Goal: Task Accomplishment & Management: Use online tool/utility

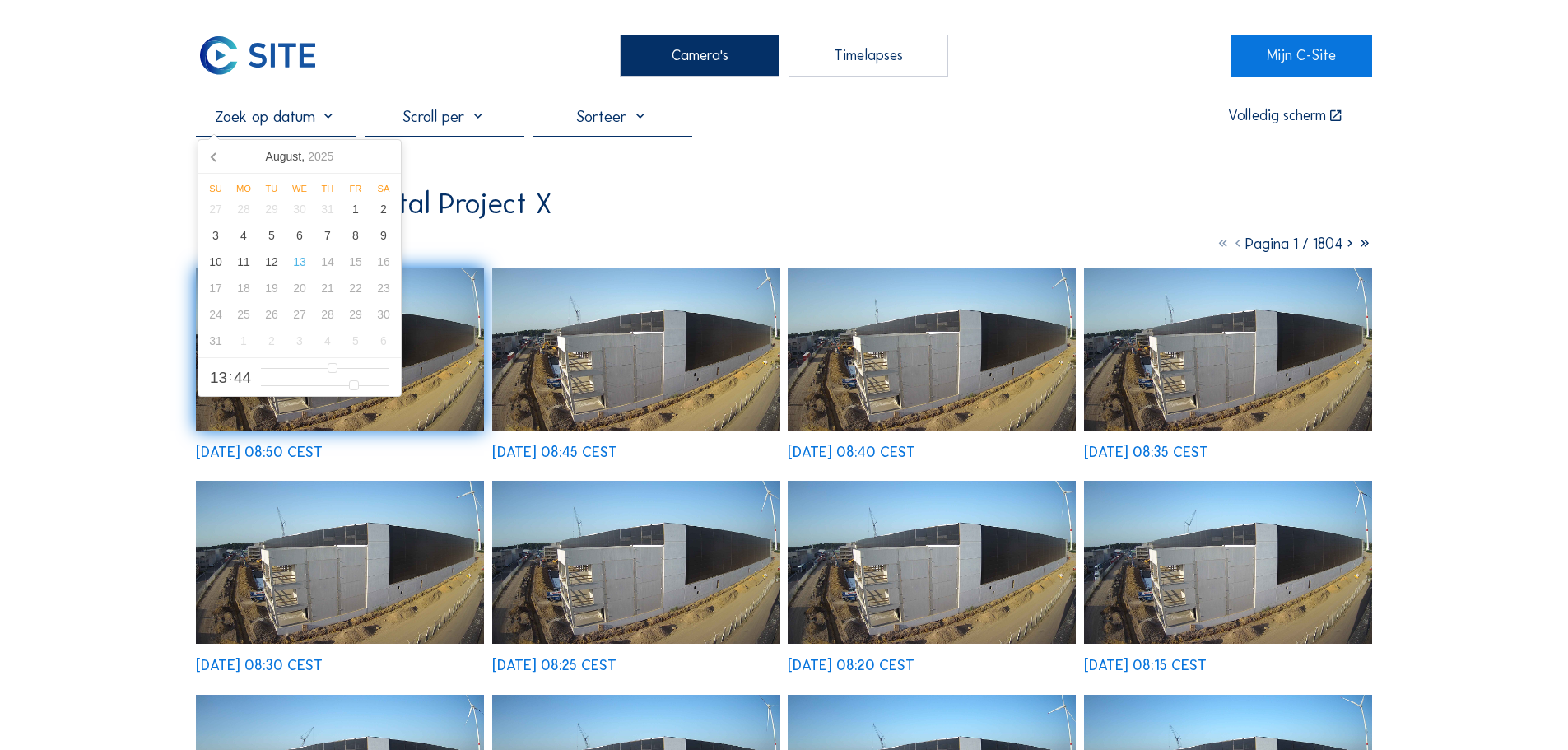
click at [335, 117] on input "text" at bounding box center [275, 116] width 160 height 20
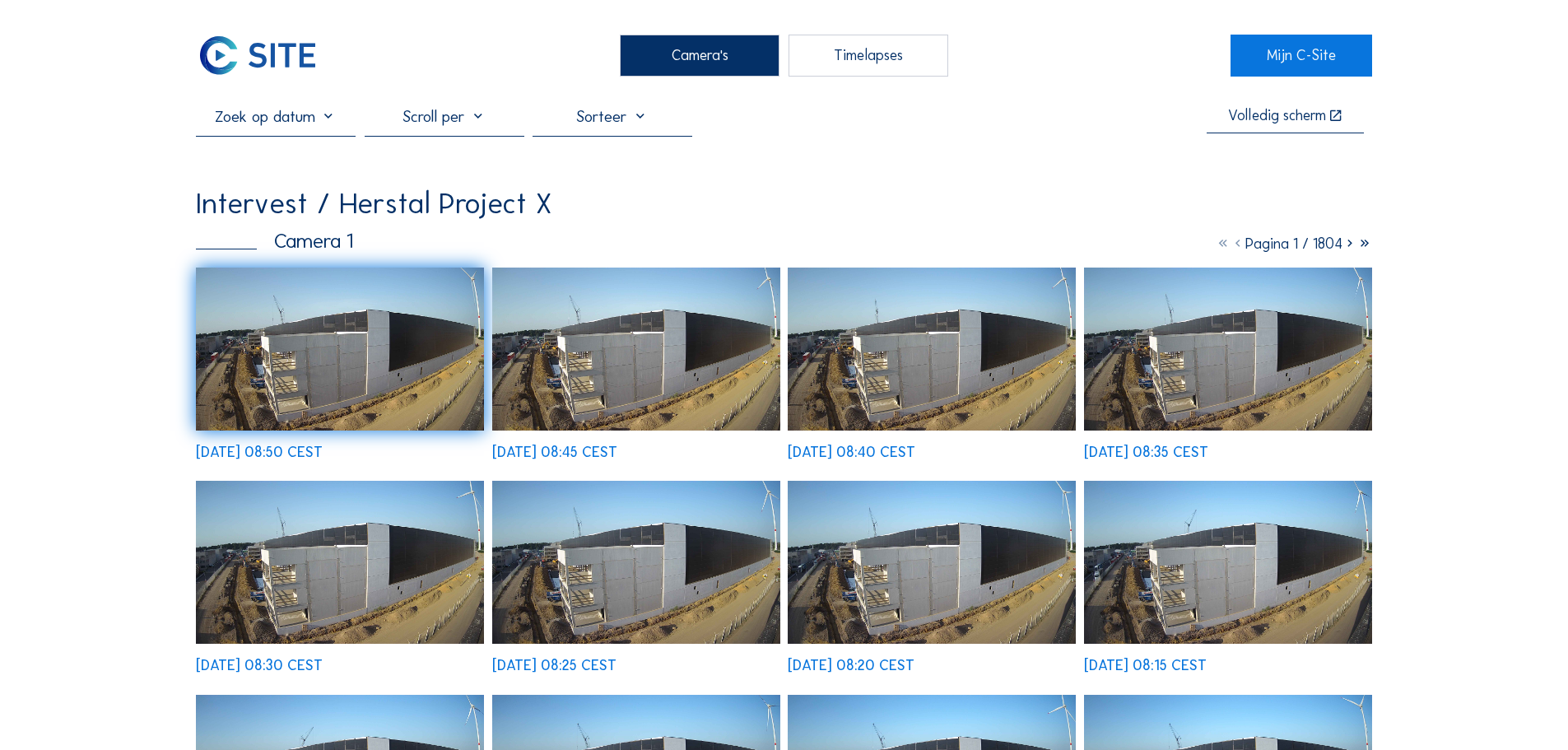
click at [838, 48] on div "Timelapses" at bounding box center [868, 54] width 160 height 41
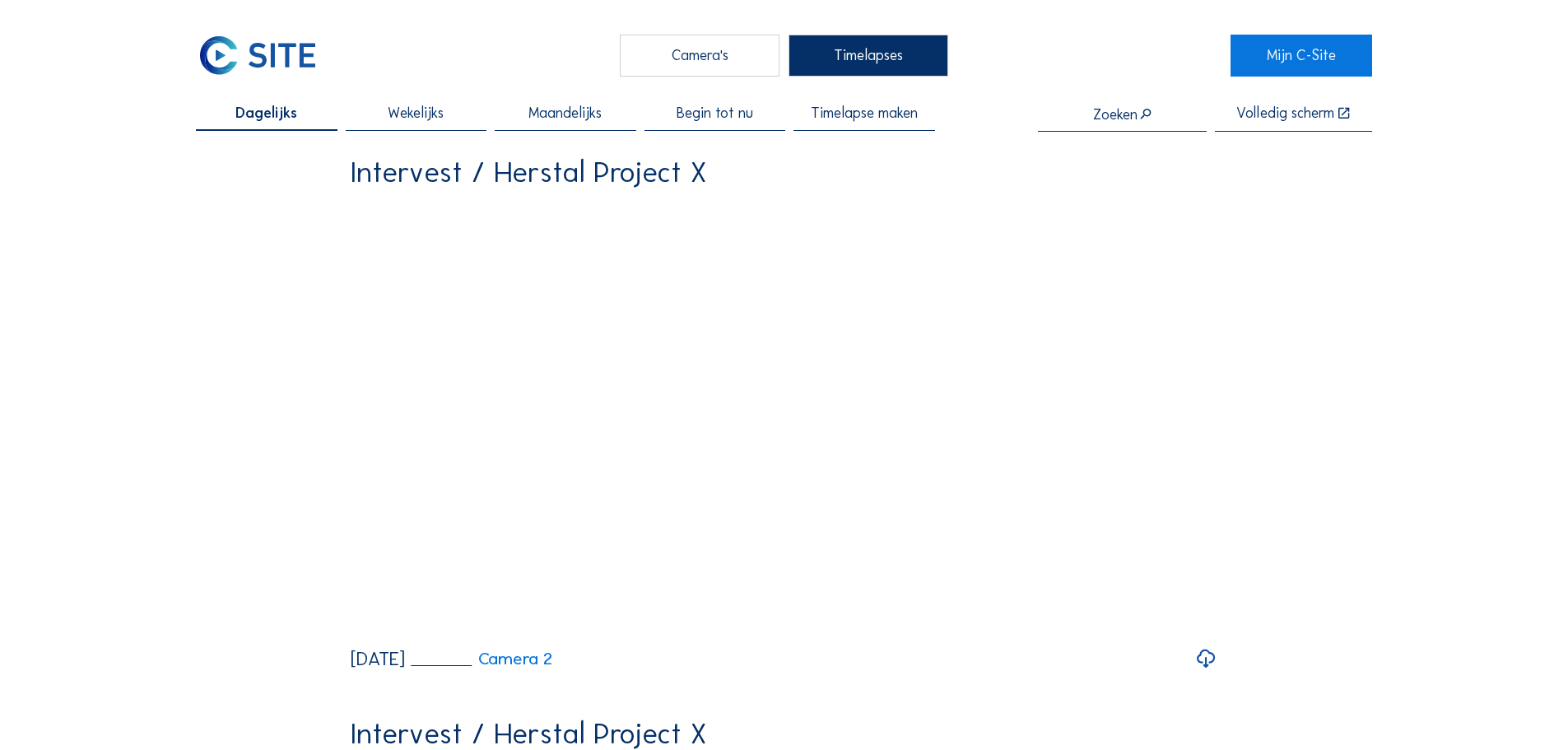
click at [835, 113] on span "Timelapse maken" at bounding box center [865, 114] width 107 height 15
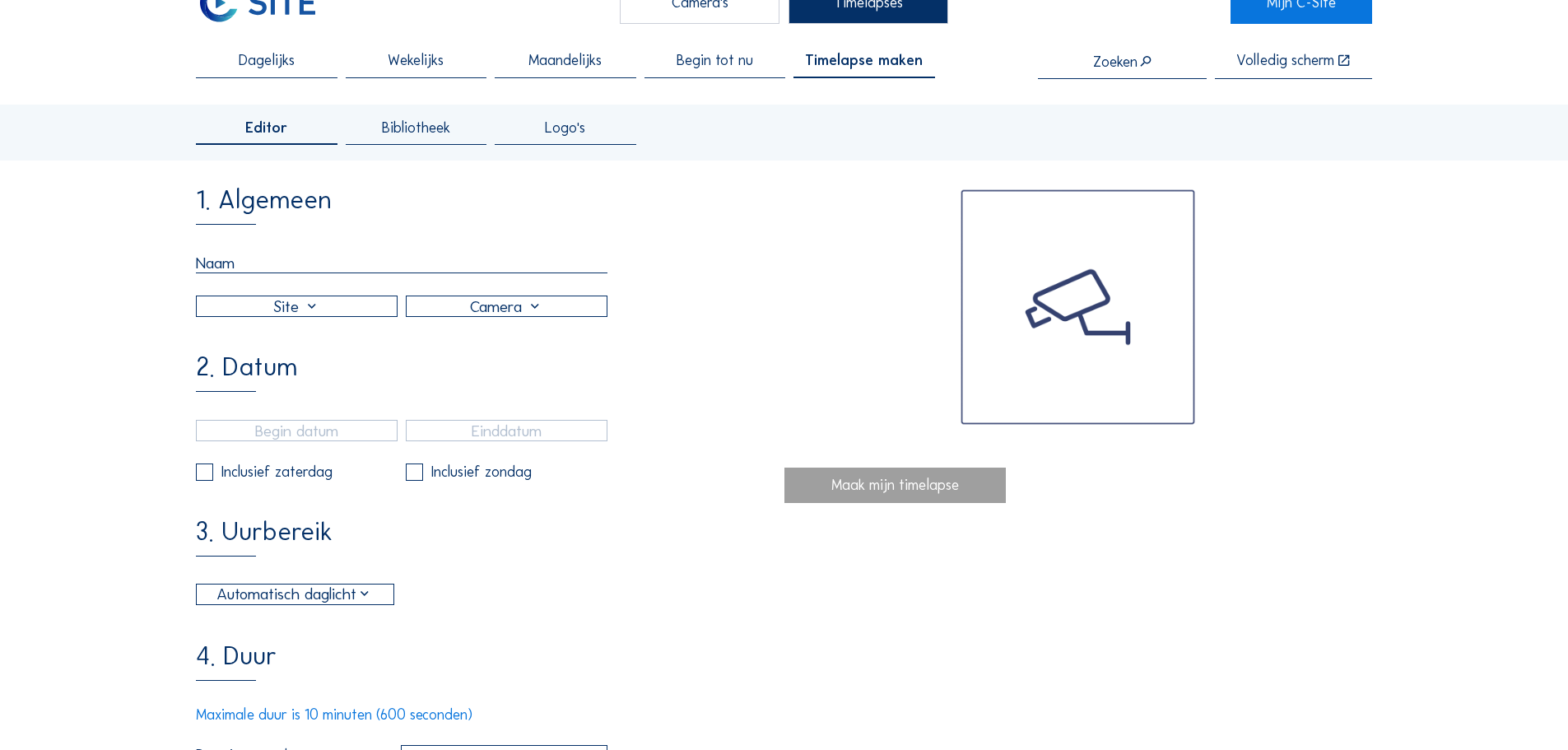
scroll to position [82, 0]
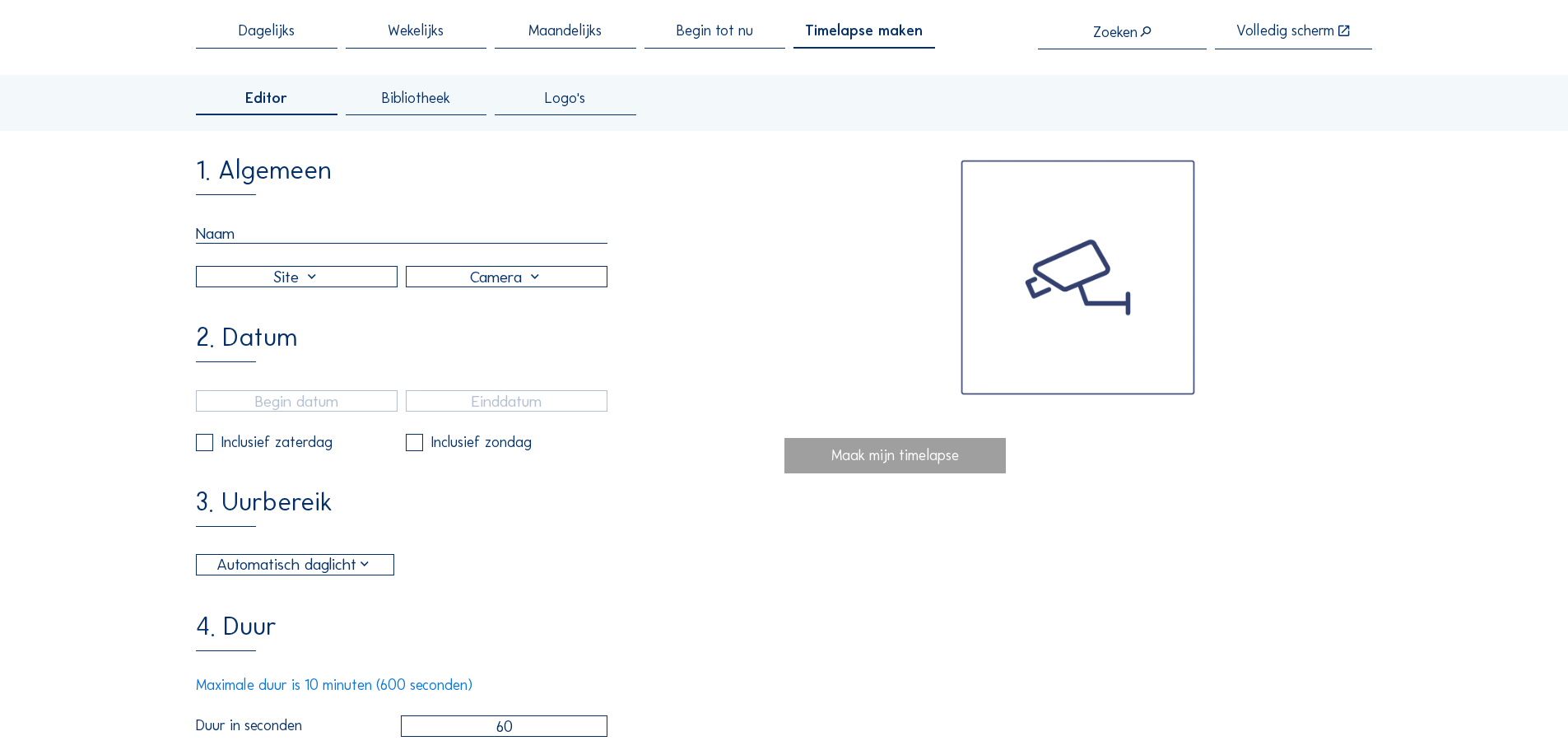
click at [249, 236] on input "text" at bounding box center [402, 233] width 412 height 21
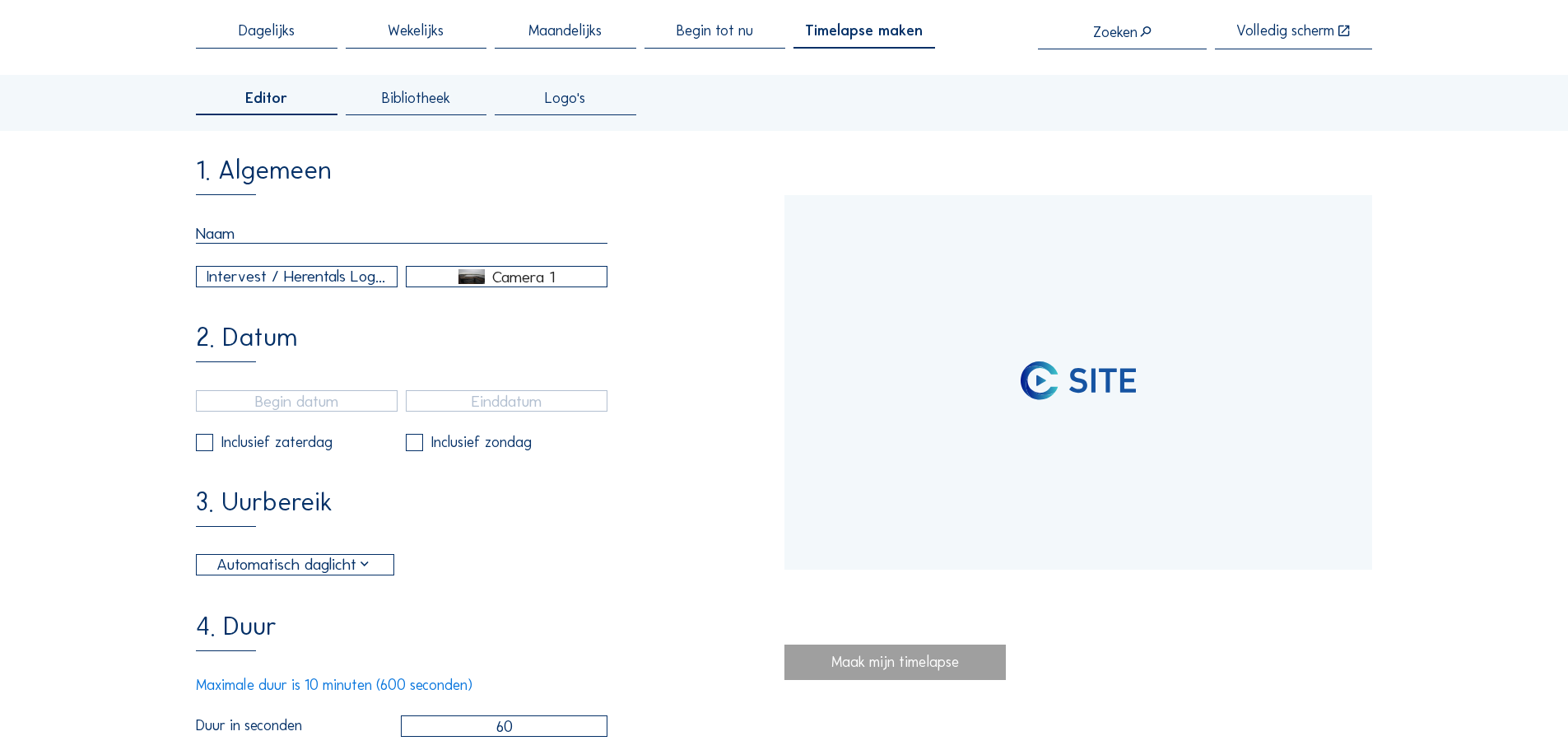
type input "[DATE] 14:40"
type input "[DATE] 10:35"
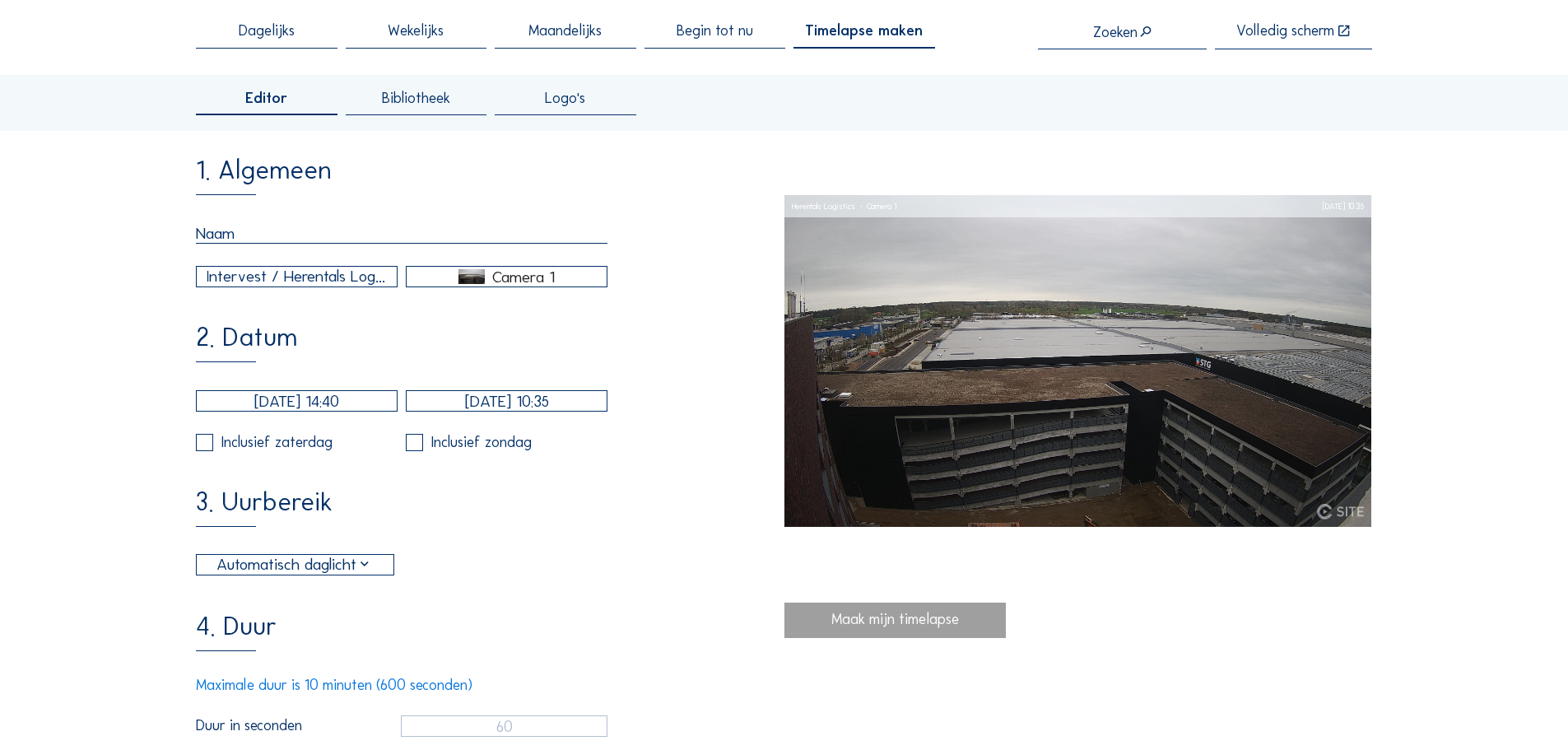
type input "V"
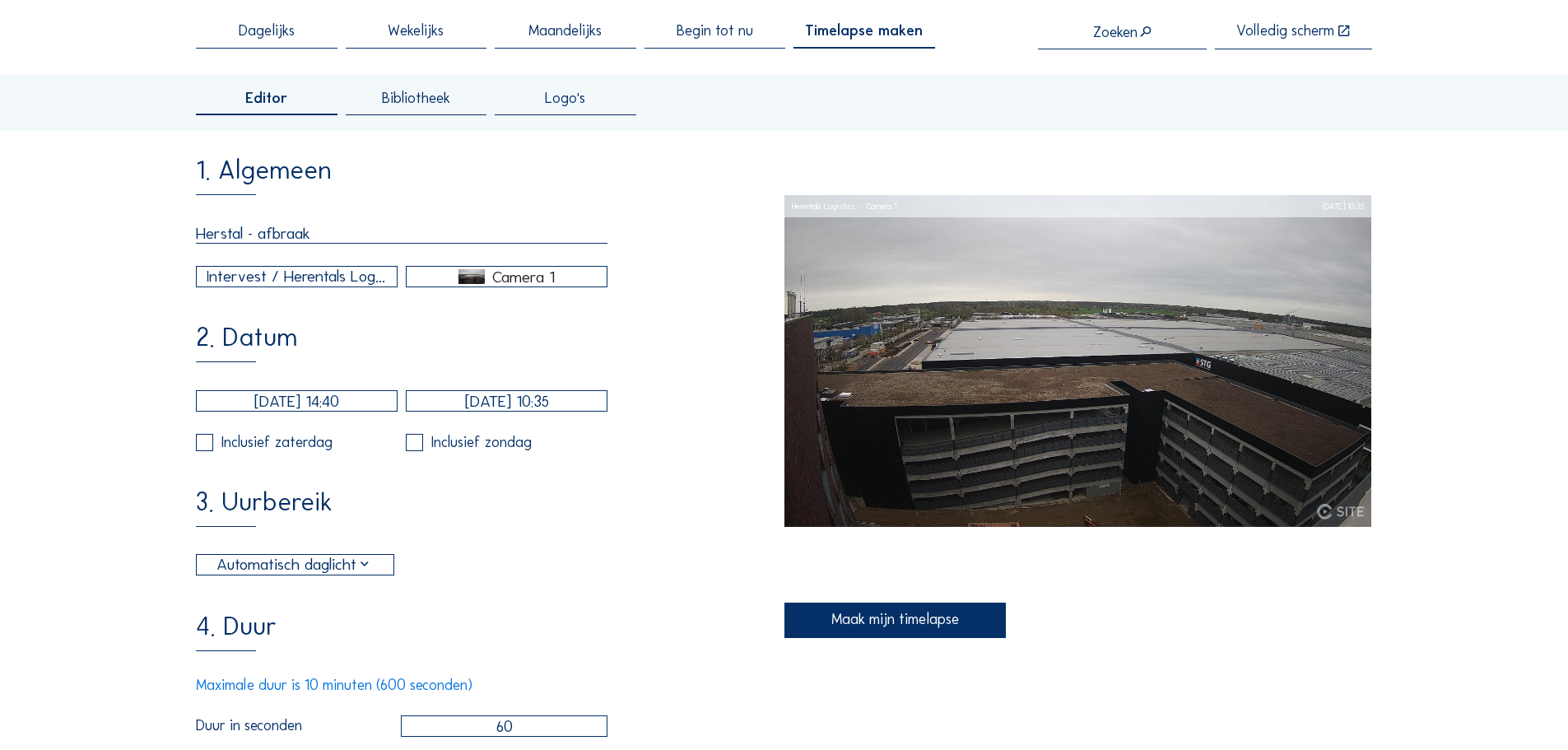
type input "Herstal - afbraak"
click at [352, 284] on div "Intervest / Herentals Logistics" at bounding box center [296, 276] width 180 height 24
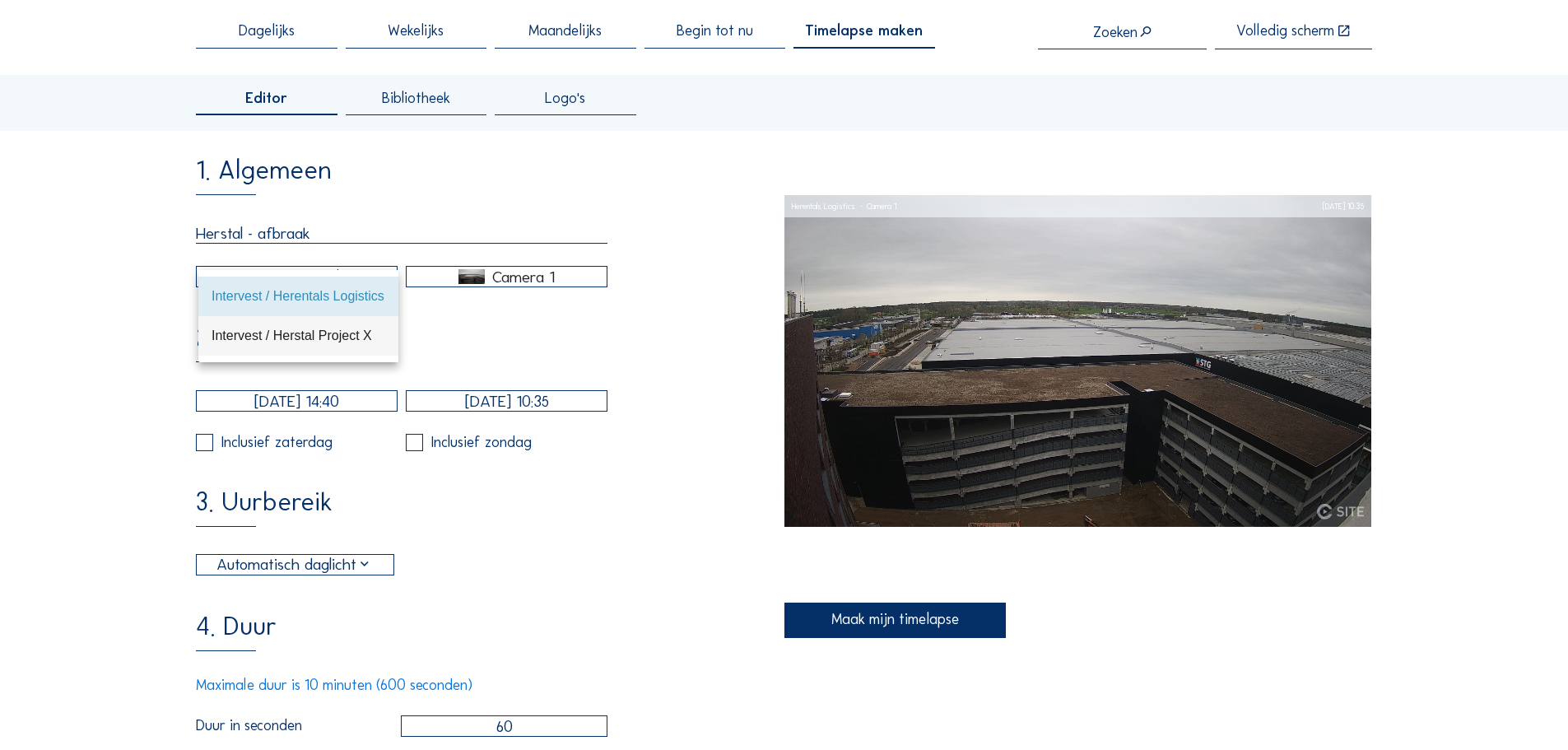
click at [342, 336] on div "Intervest / Herstal Project X" at bounding box center [298, 335] width 173 height 16
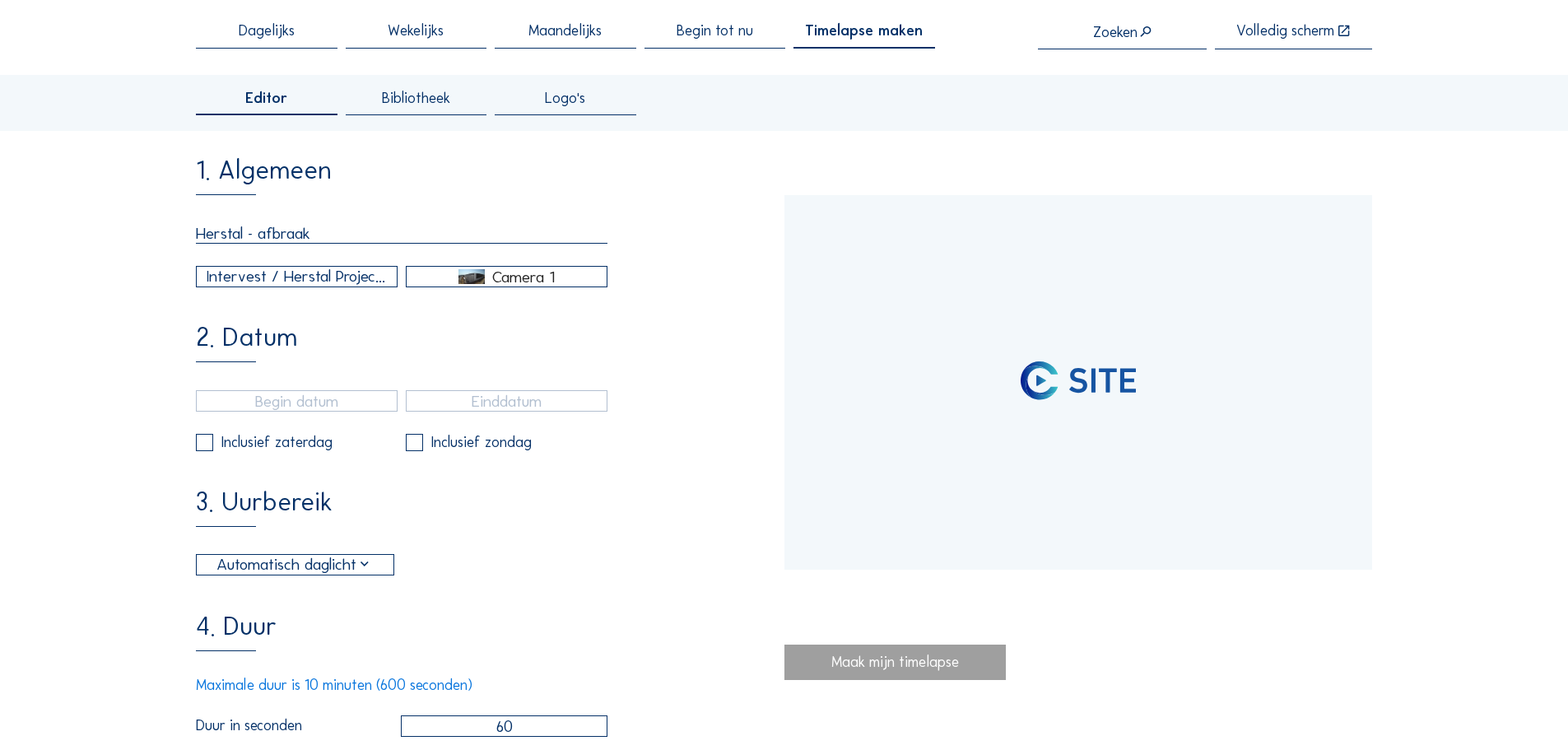
type input "[DATE] 12:00"
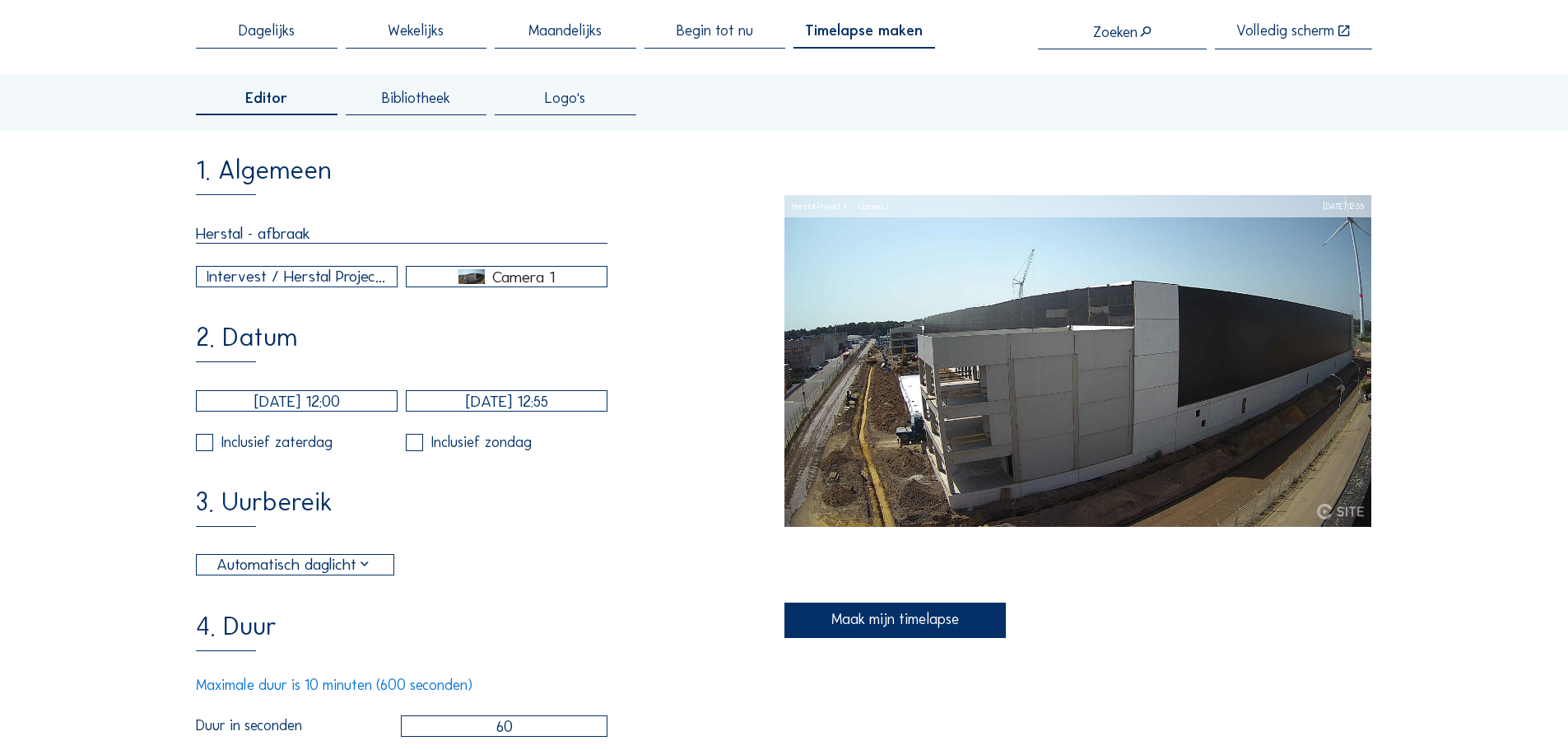
click at [496, 412] on input "[DATE] 12:55" at bounding box center [506, 401] width 202 height 22
click at [425, 449] on icon at bounding box center [422, 448] width 26 height 26
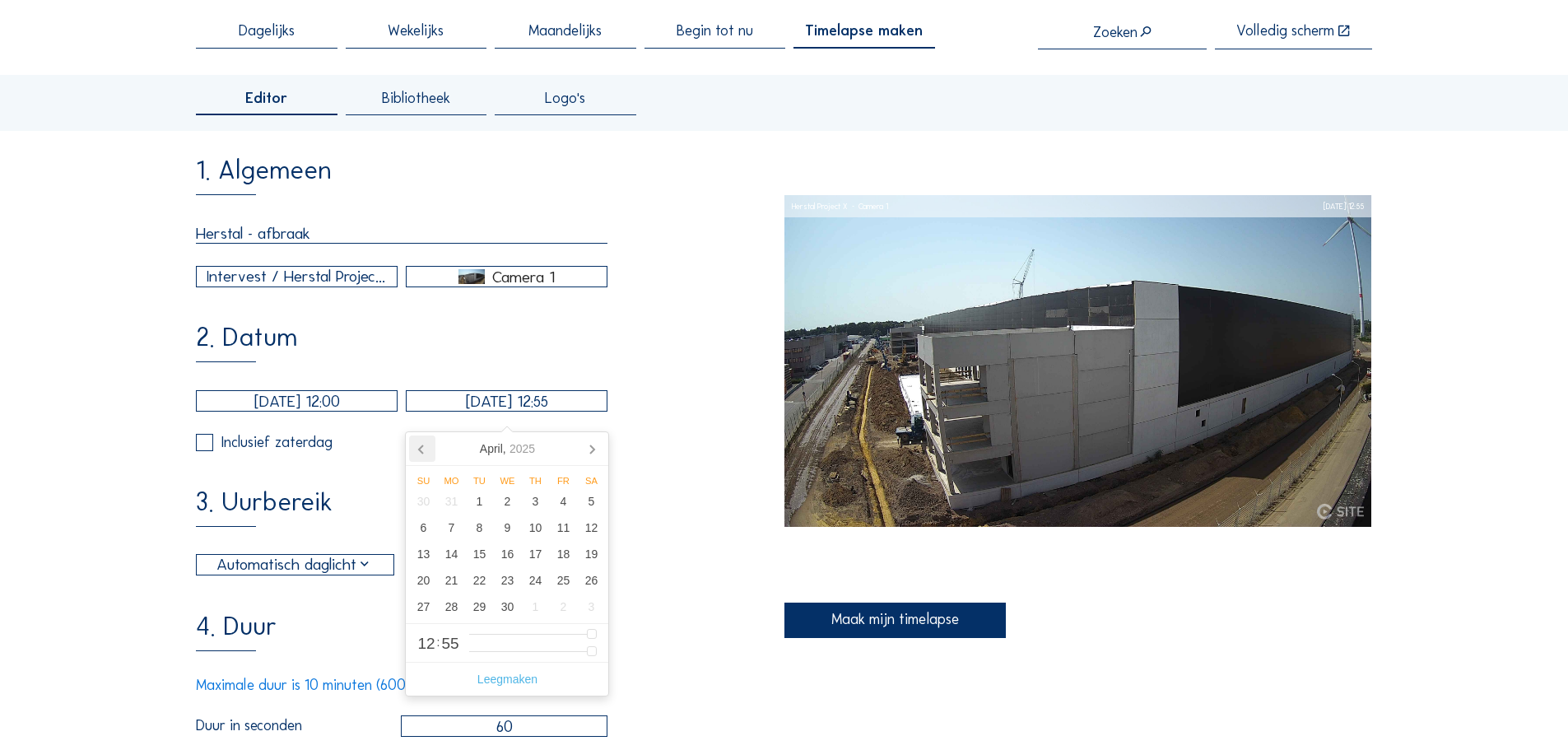
click at [425, 449] on icon at bounding box center [422, 448] width 26 height 26
click at [560, 610] on div "28" at bounding box center [563, 606] width 28 height 26
type input "[DATE] 12:55"
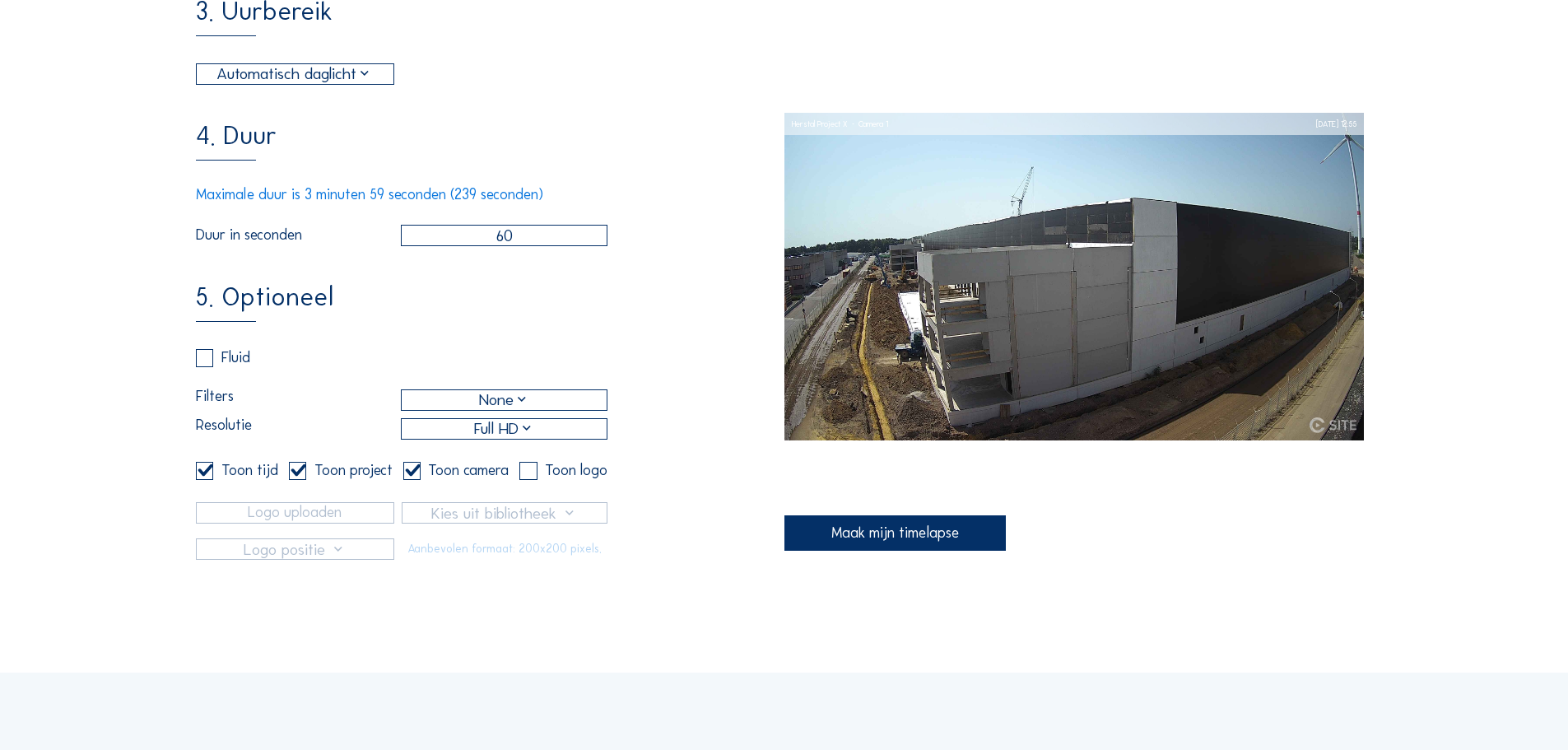
scroll to position [576, 0]
click at [823, 535] on div "Maak mijn timelapse" at bounding box center [895, 533] width 222 height 35
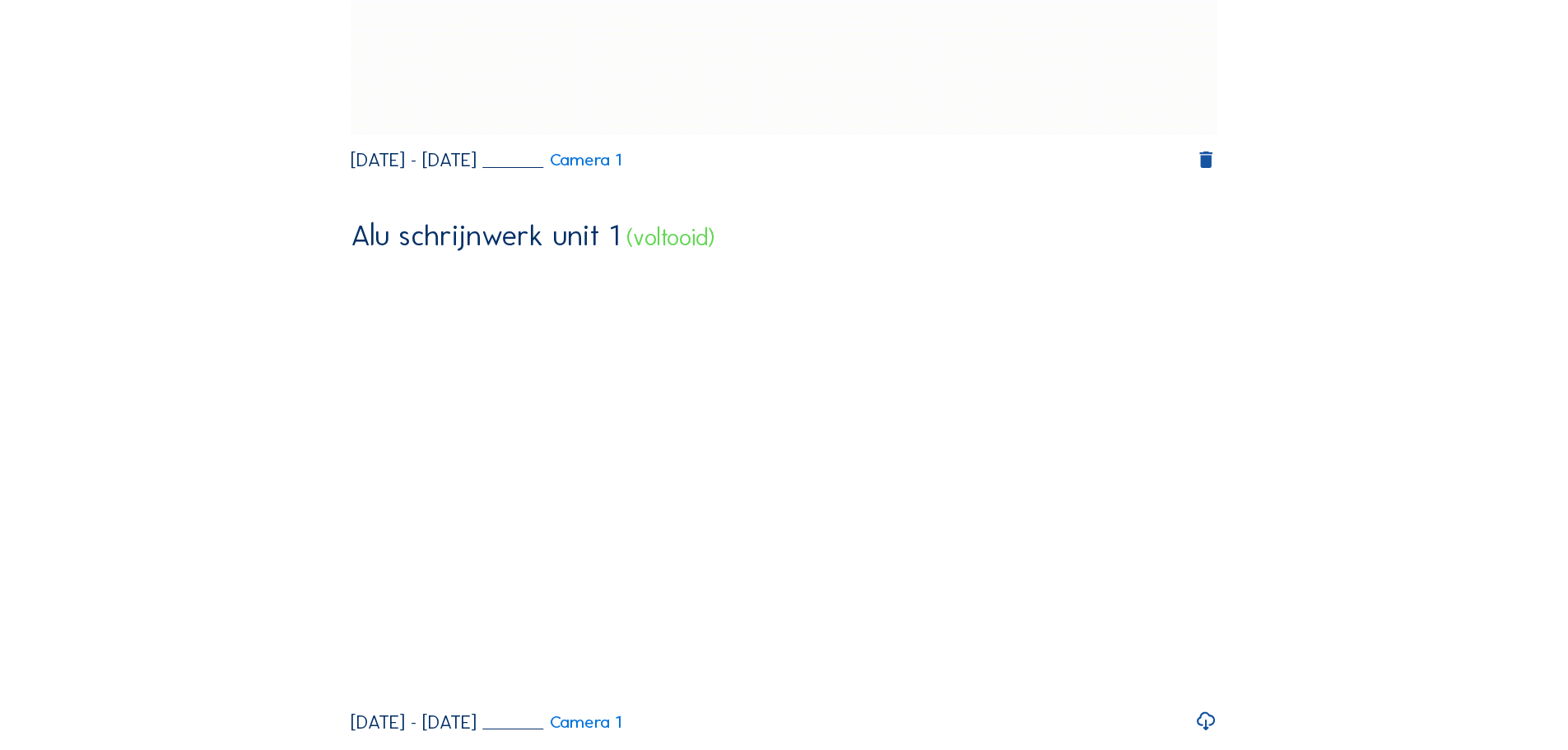
scroll to position [741, 0]
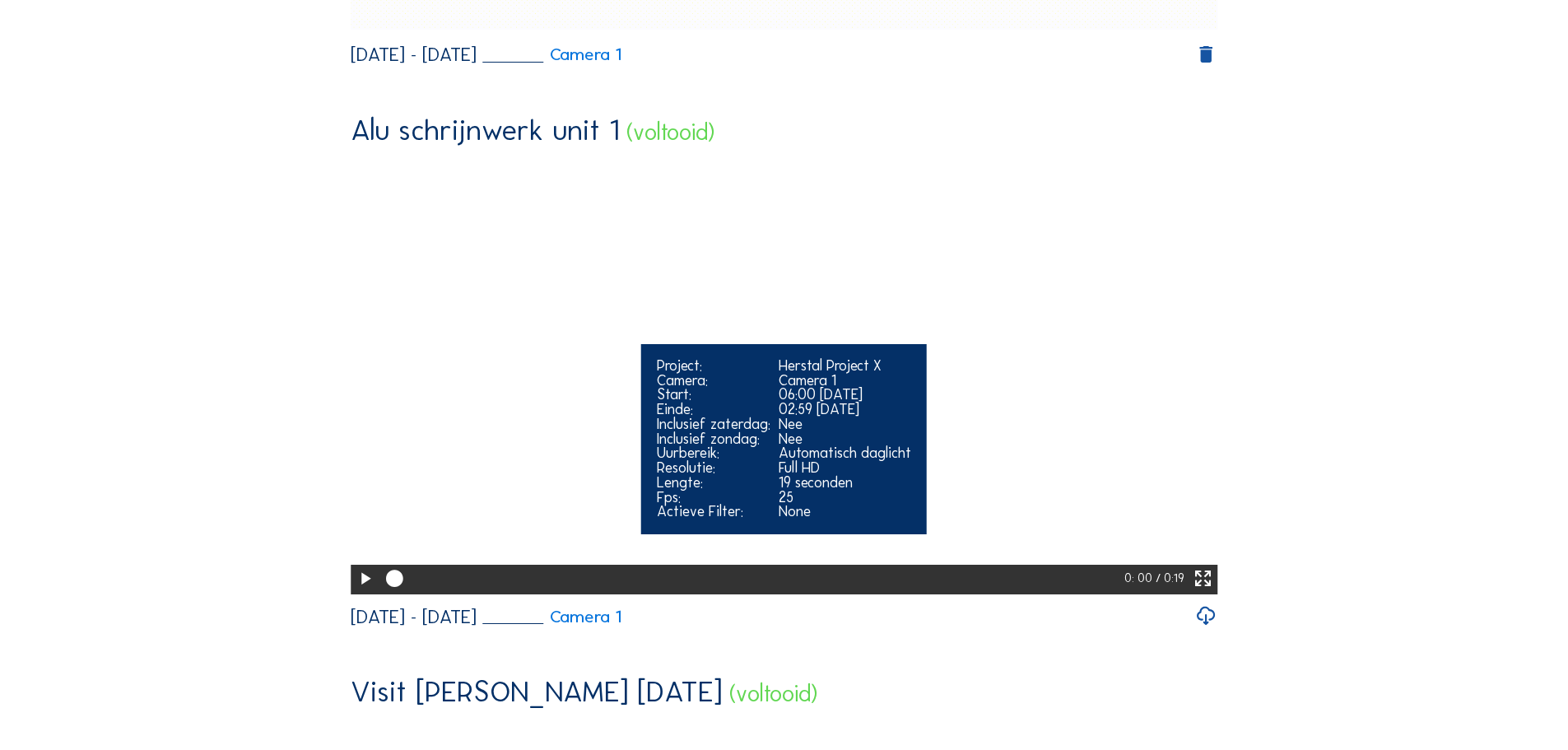
click at [357, 592] on icon at bounding box center [365, 579] width 21 height 25
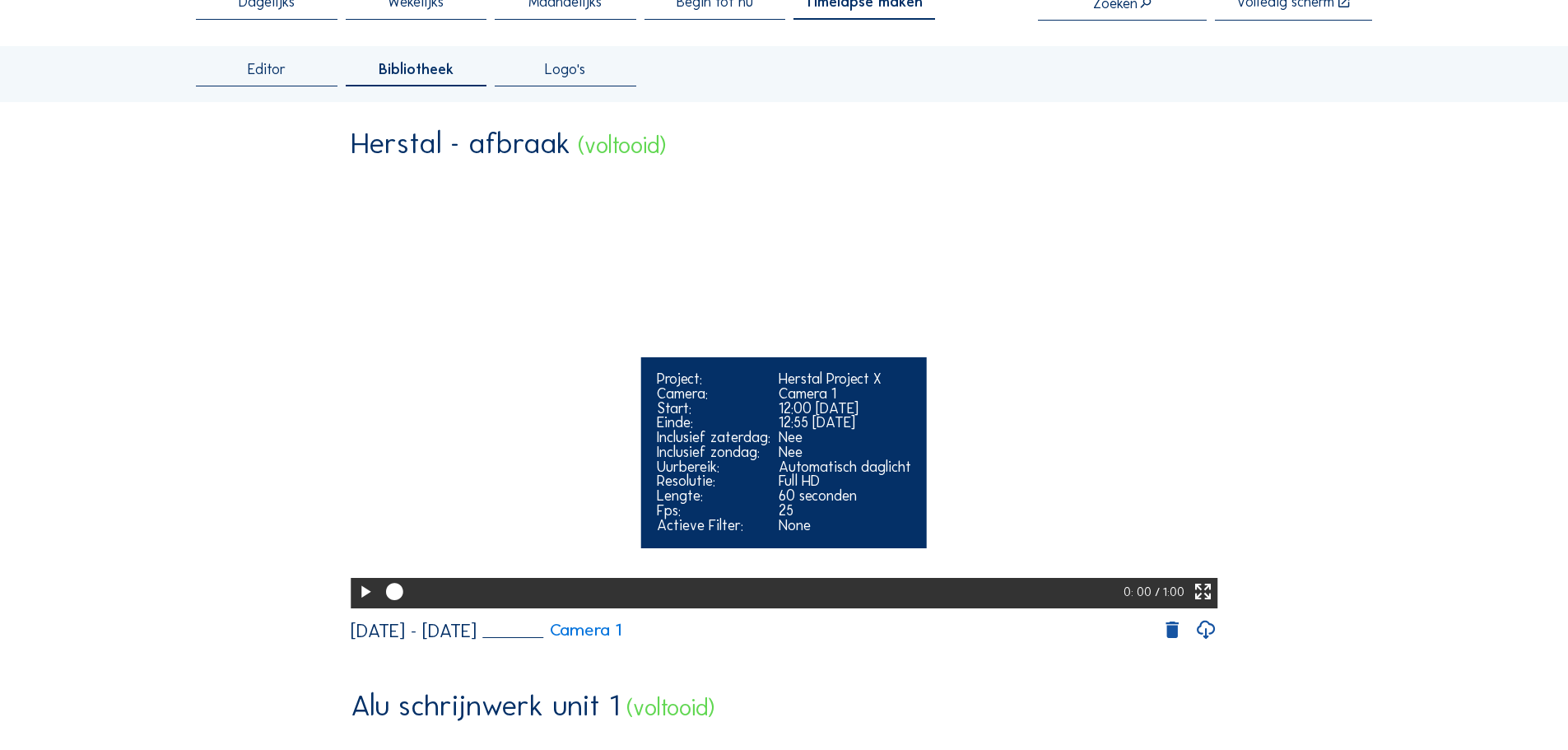
scroll to position [82, 0]
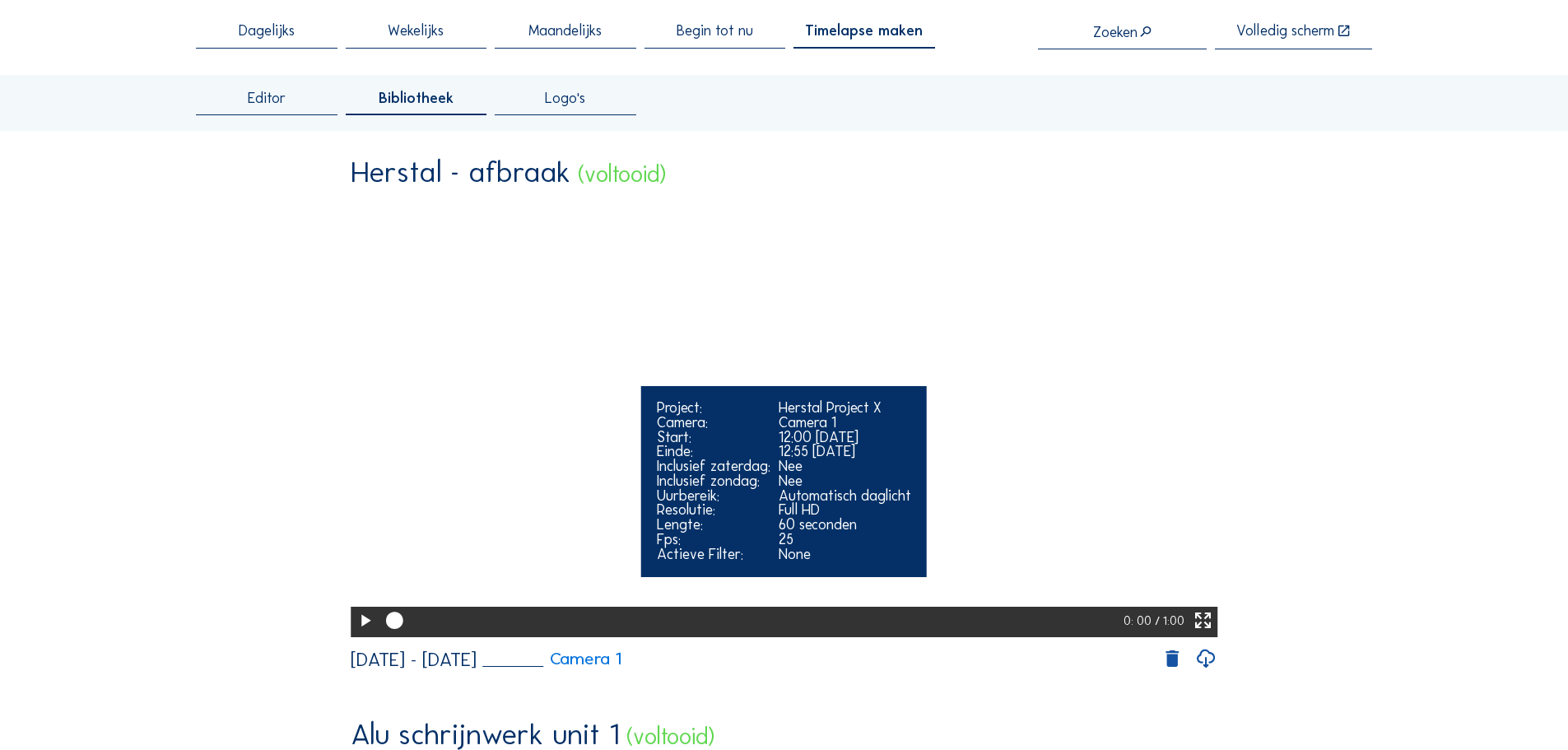
click at [358, 634] on icon at bounding box center [365, 621] width 21 height 25
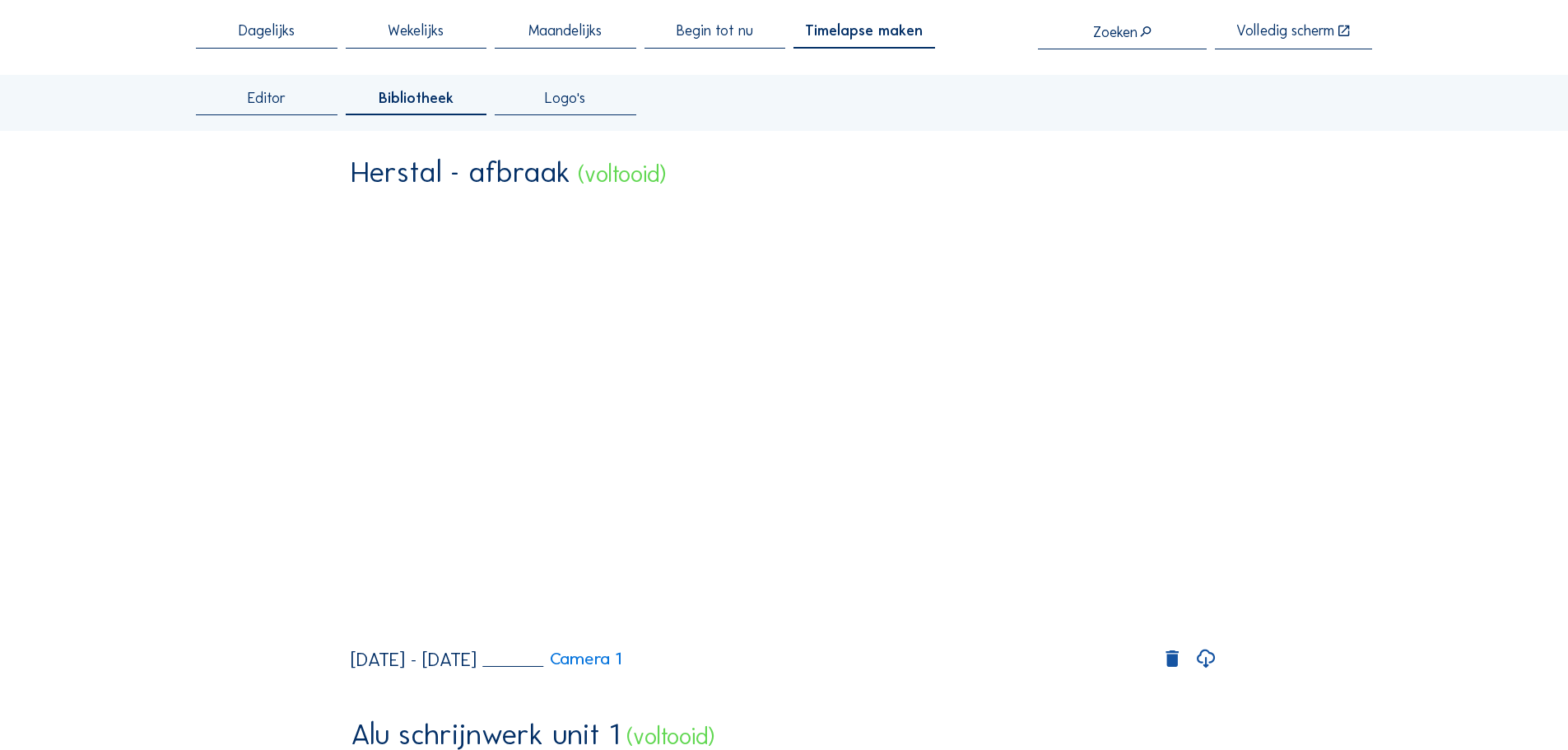
click at [1209, 672] on icon at bounding box center [1206, 659] width 23 height 26
click at [841, 34] on span "Timelapse maken" at bounding box center [864, 32] width 118 height 15
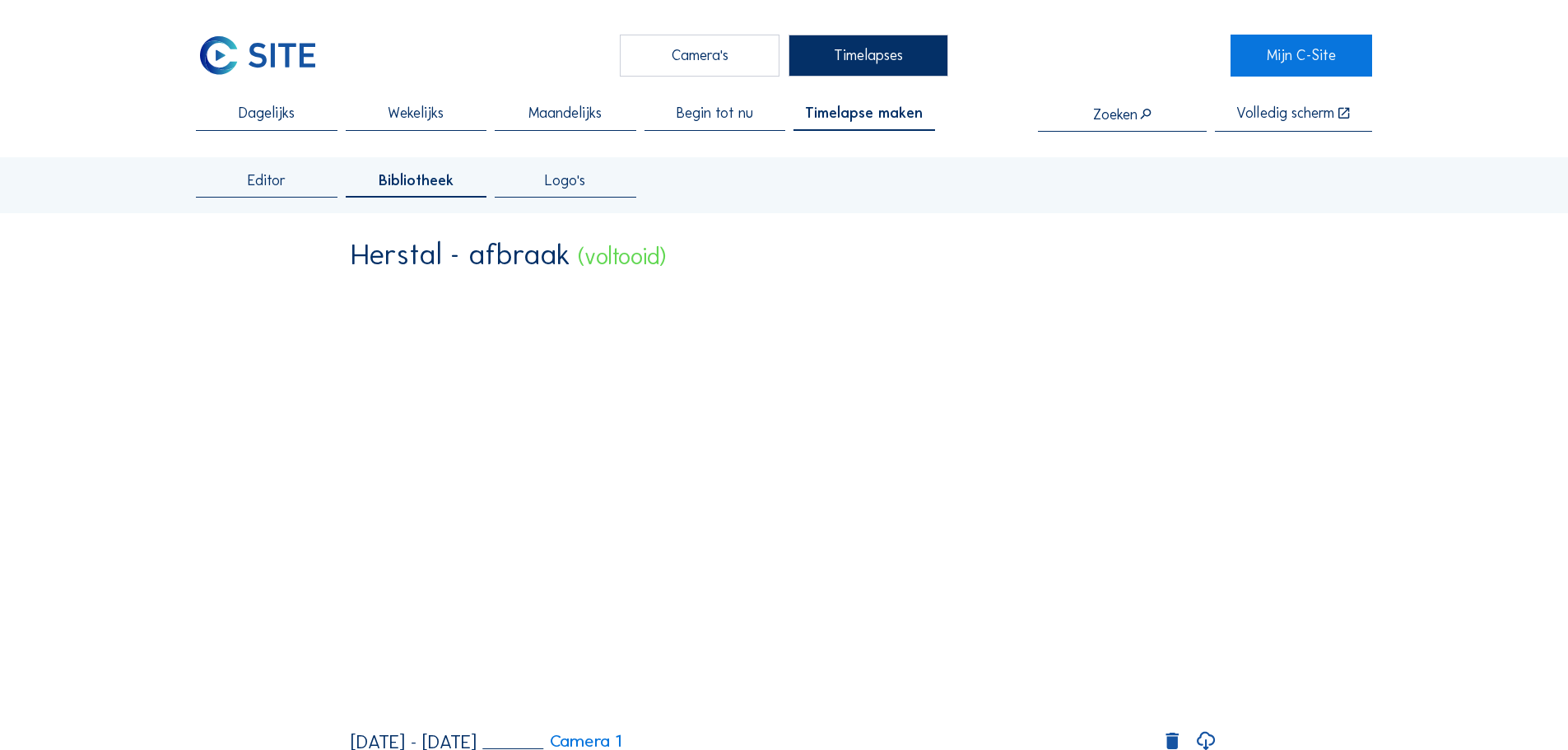
click at [856, 117] on span "Timelapse maken" at bounding box center [864, 114] width 118 height 15
click at [280, 192] on div "Editor" at bounding box center [266, 185] width 141 height 24
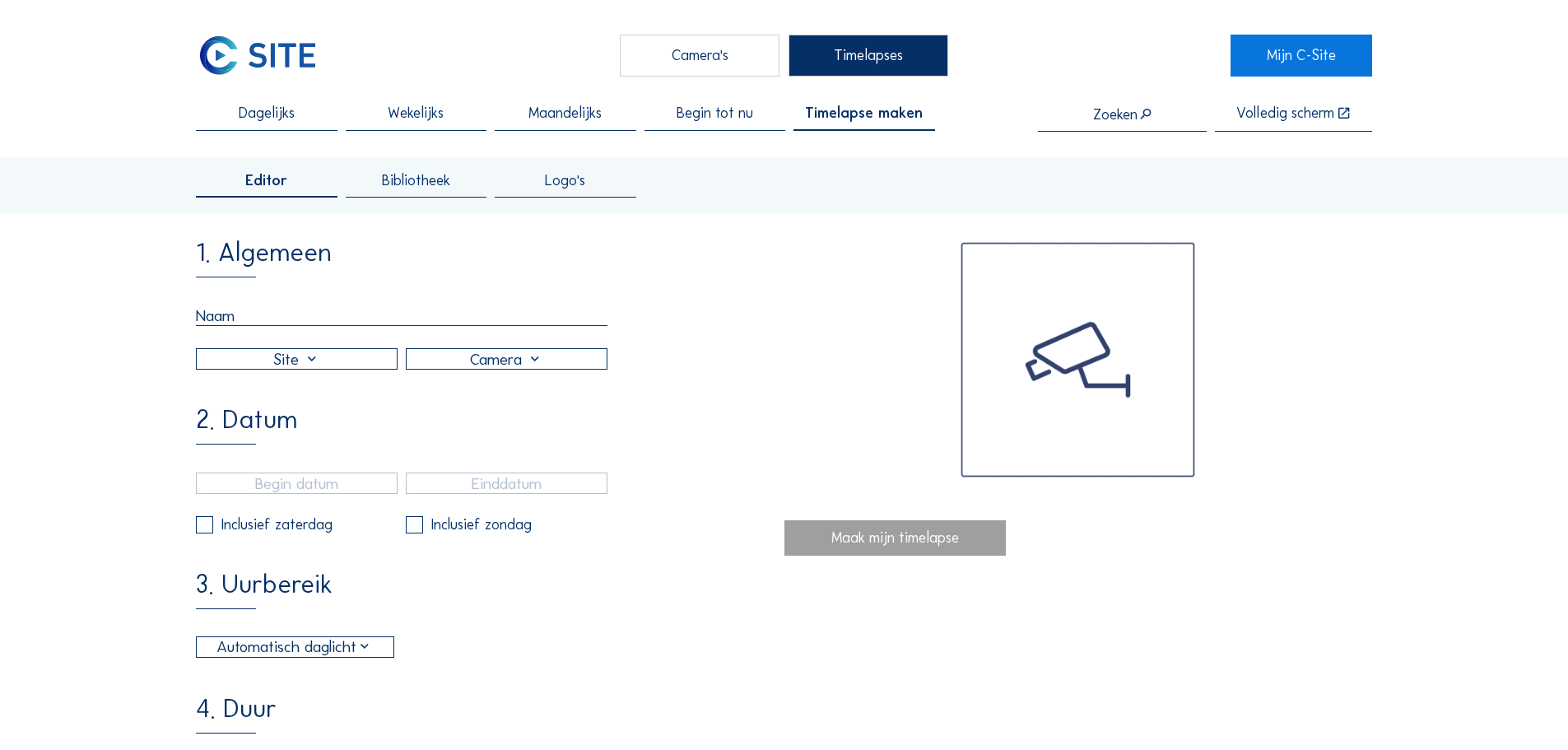
click at [252, 318] on input "text" at bounding box center [402, 316] width 412 height 21
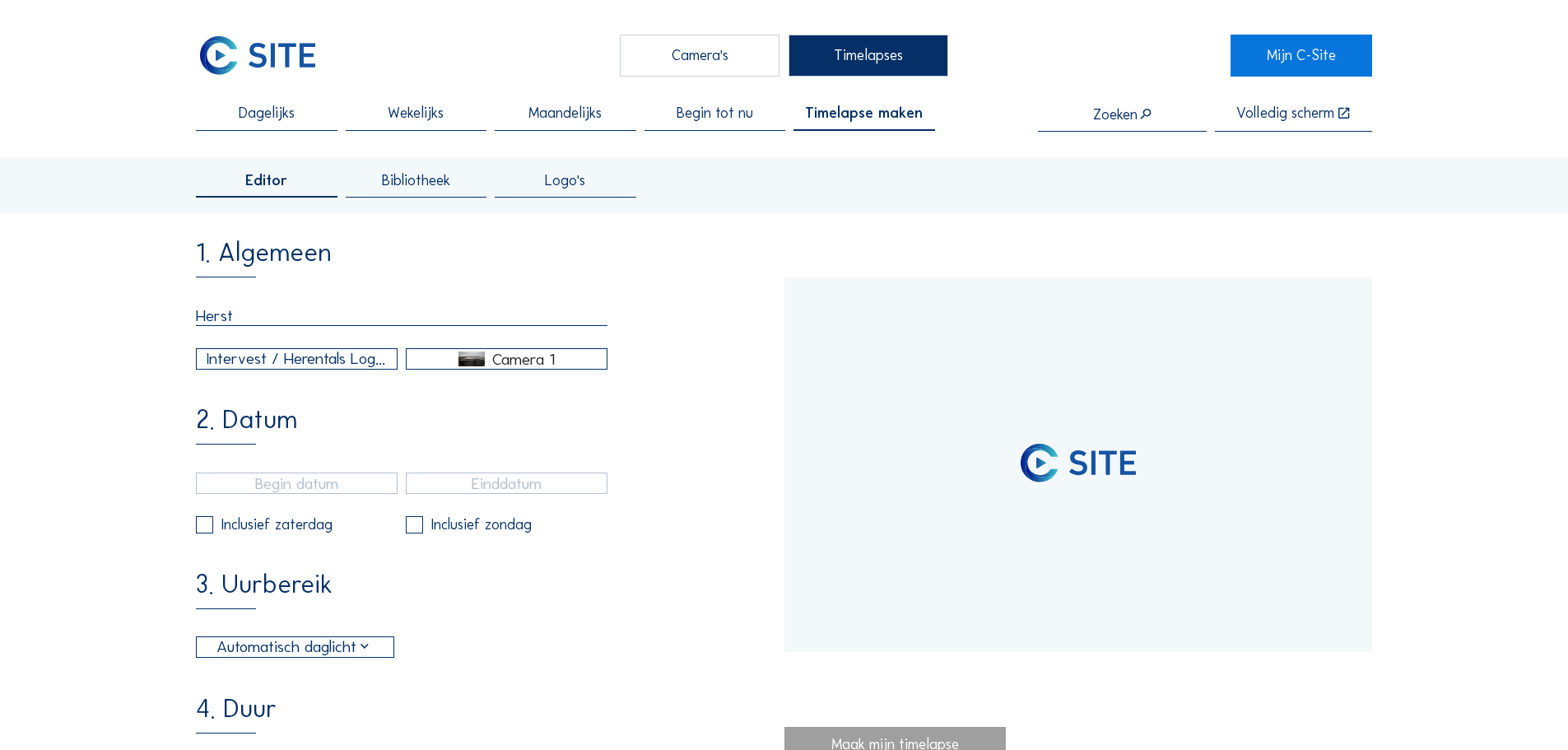
type input "Hersta"
type input "[DATE] 14:40"
type input "[DATE] 10:35"
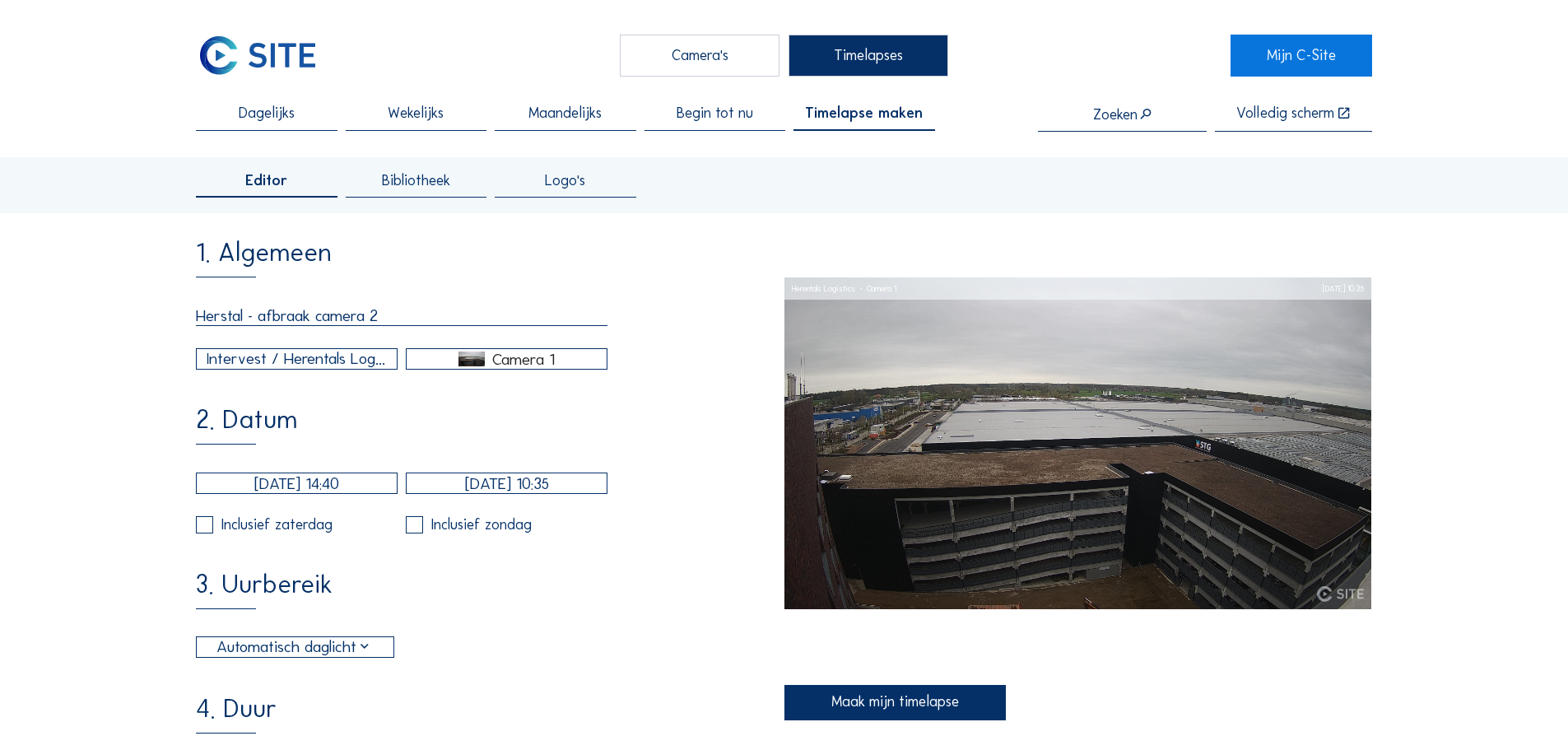
type input "Herstal - afbraak camera 2"
click at [276, 369] on div "Intervest / Herentals Logistics" at bounding box center [296, 358] width 180 height 24
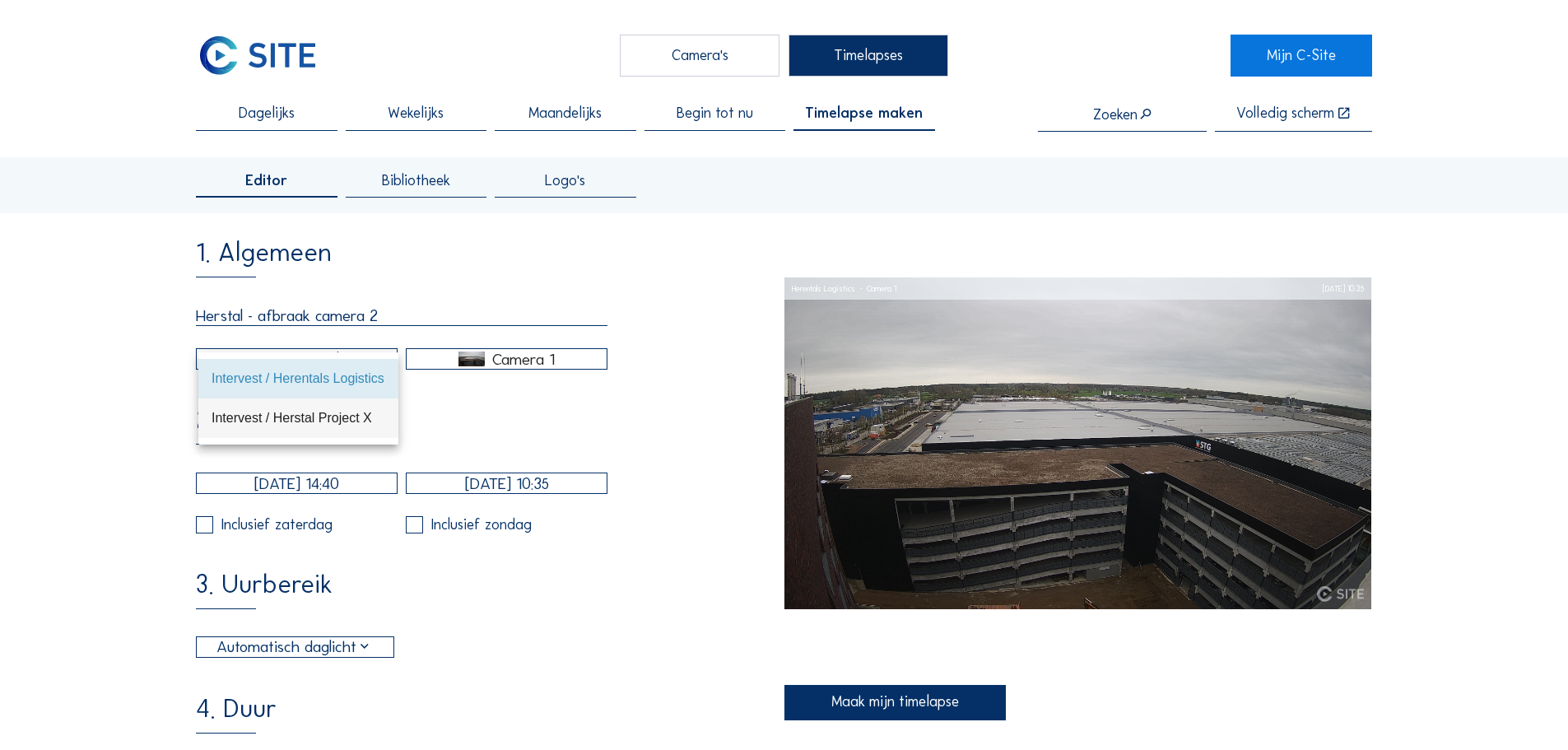
click at [290, 414] on div "Intervest / Herstal Project X" at bounding box center [298, 418] width 173 height 16
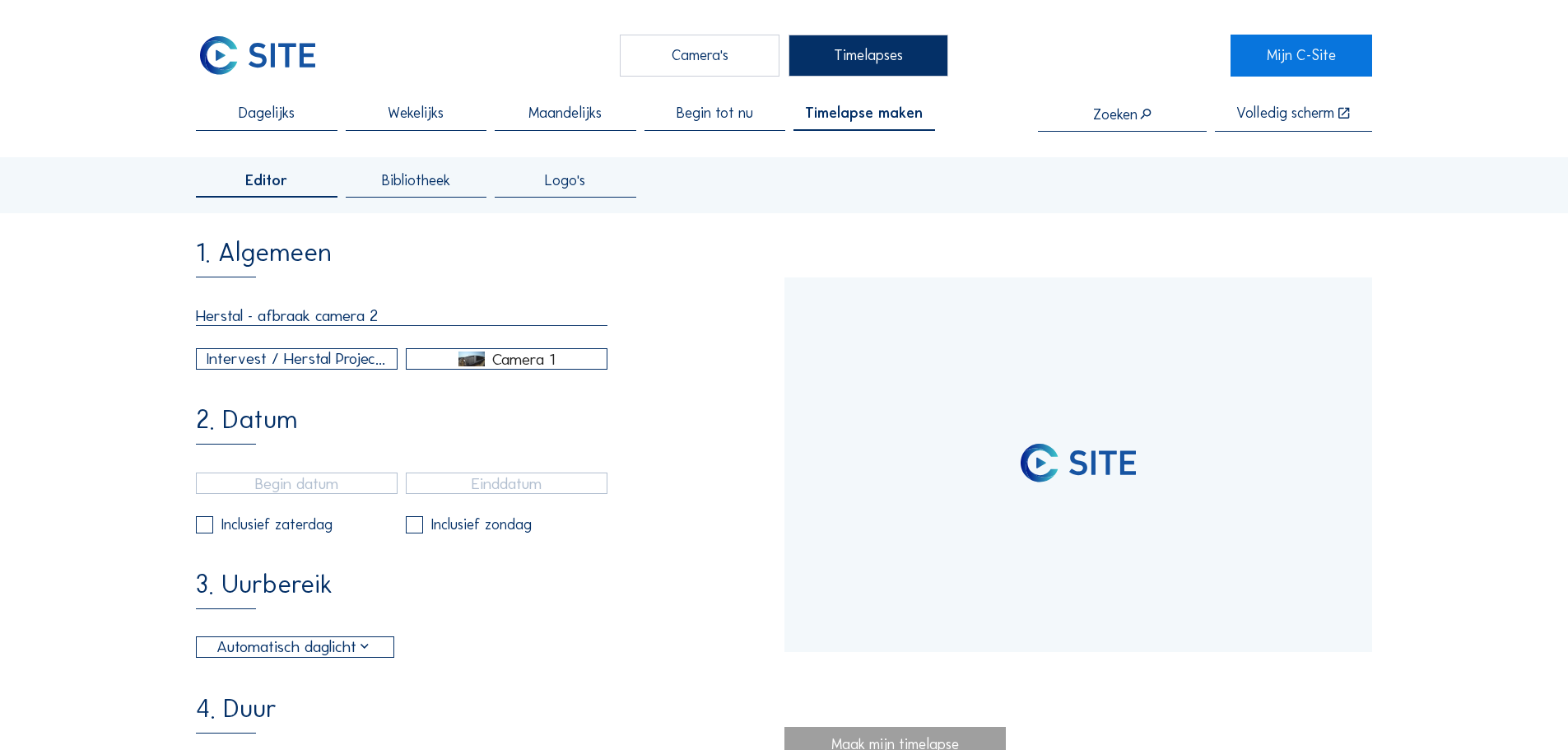
click at [493, 361] on div "Camera 1" at bounding box center [523, 359] width 63 height 15
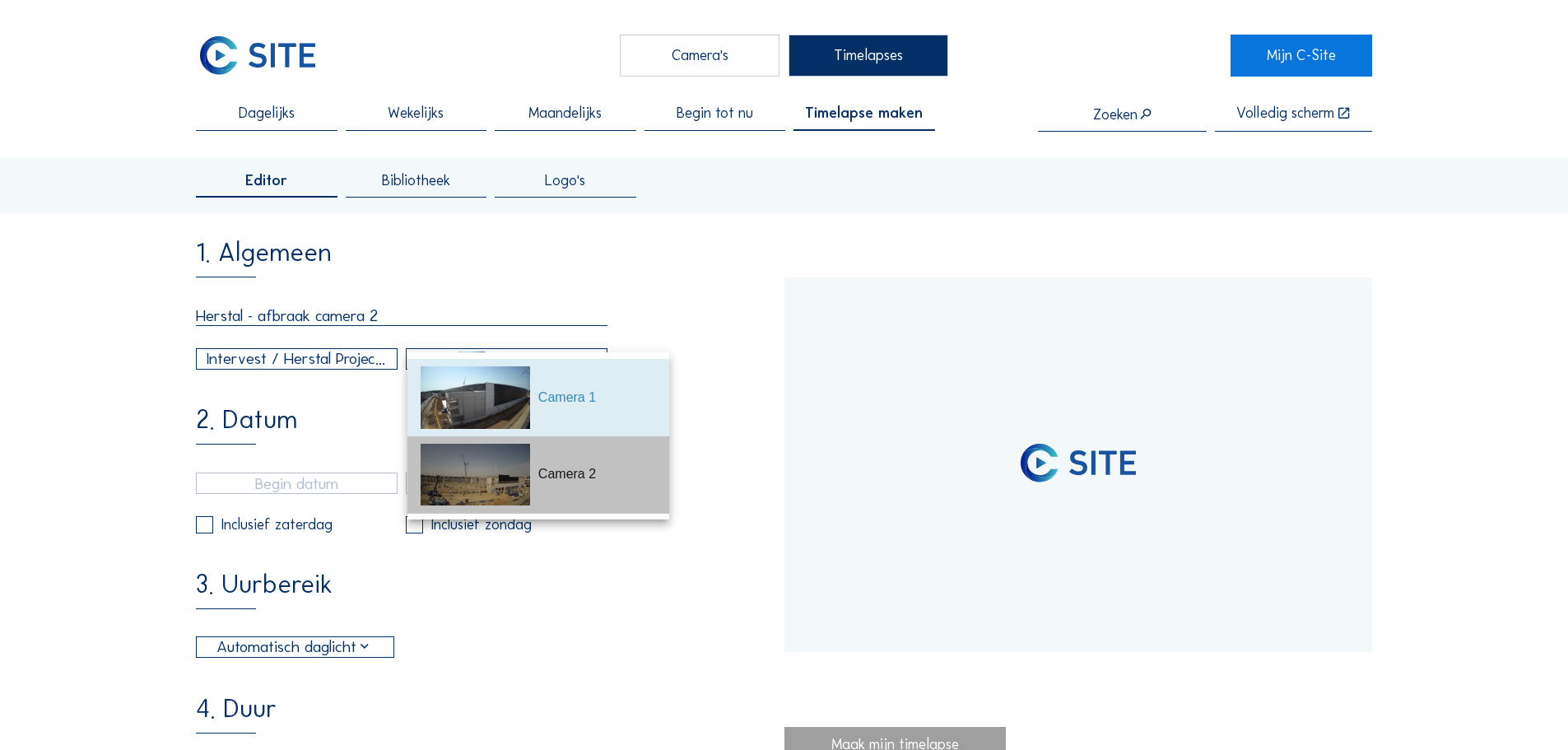
click at [575, 480] on div "Camera 2" at bounding box center [597, 475] width 118 height 20
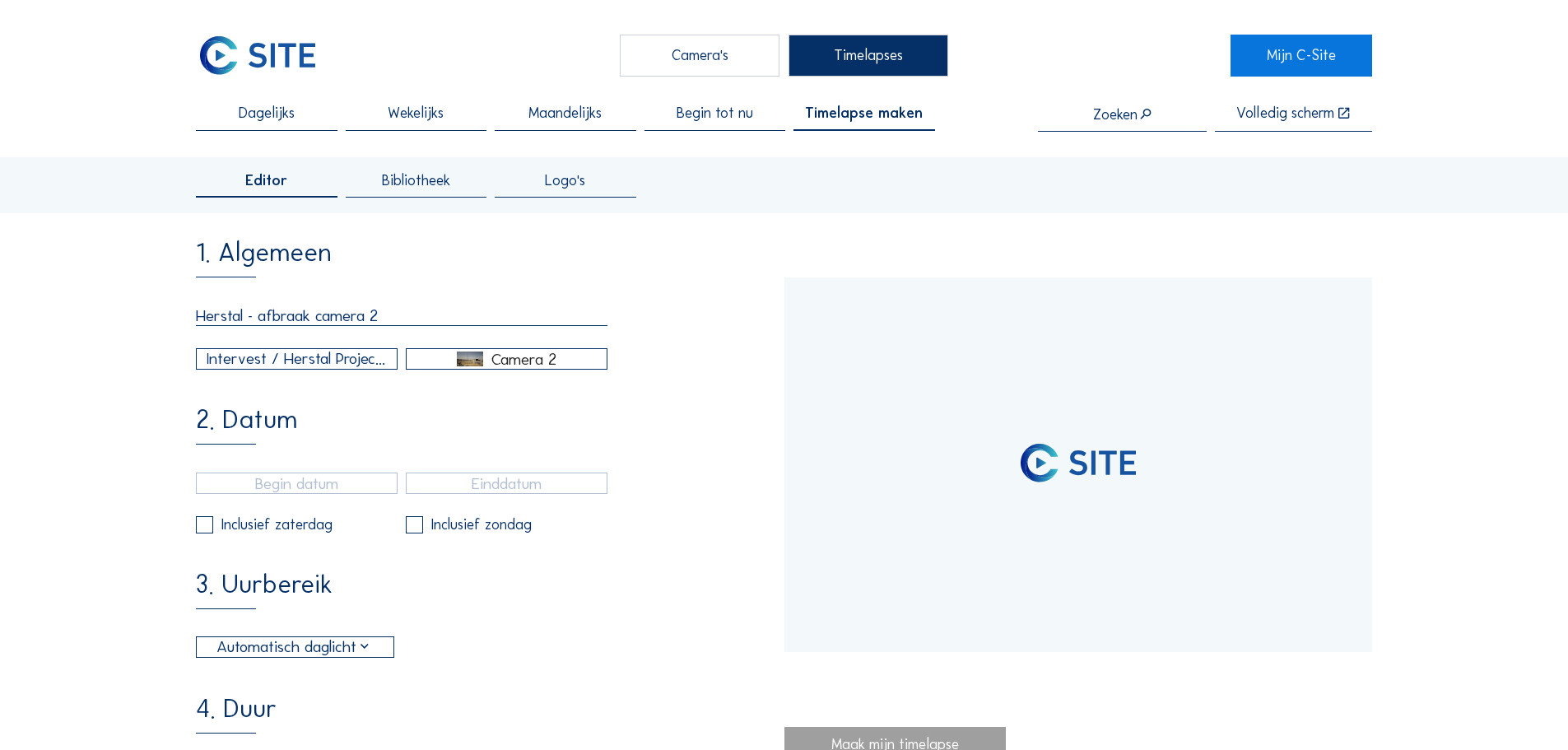
type input "[DATE] 12:00"
type input "[DATE] 13:10"
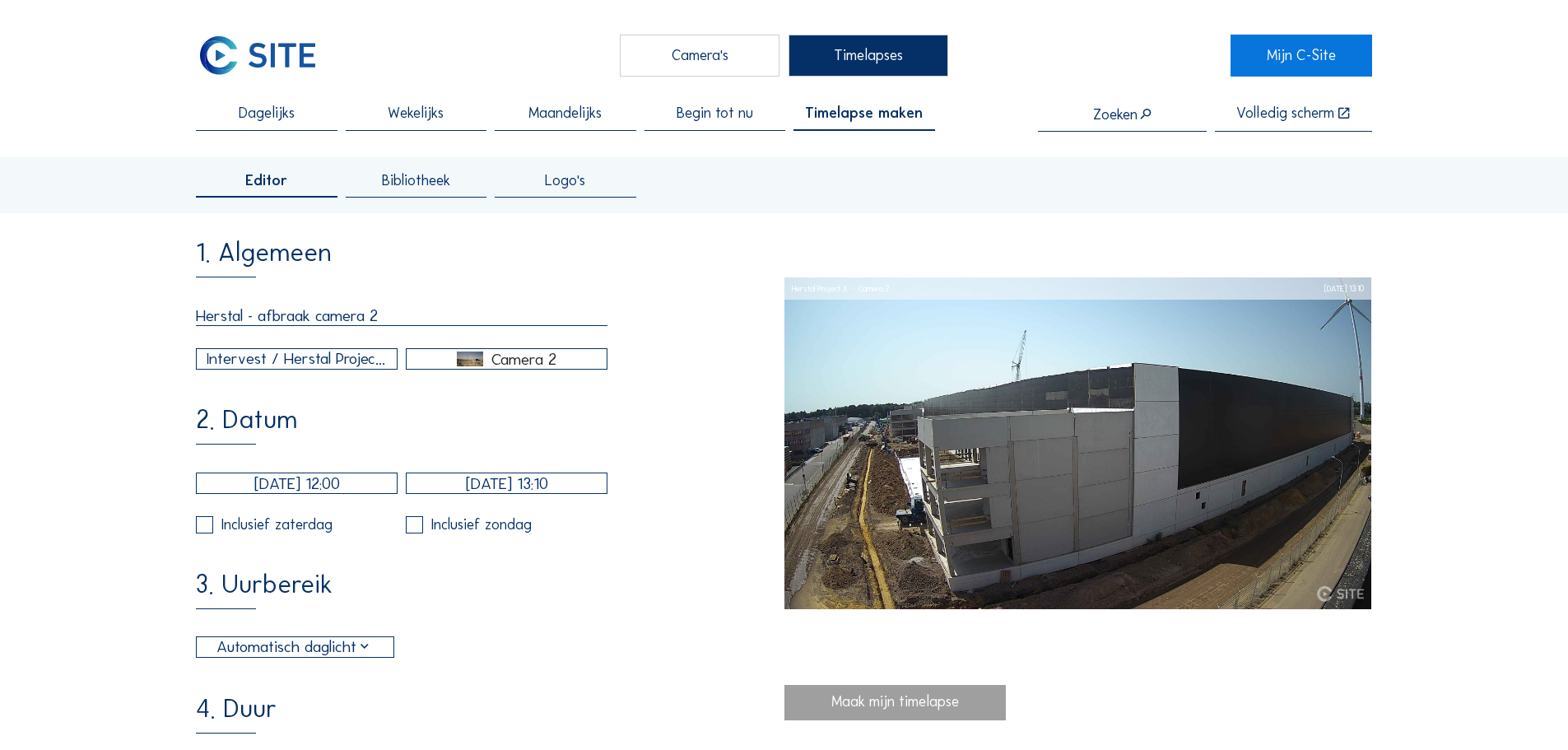
type input "[DATE] 12:26"
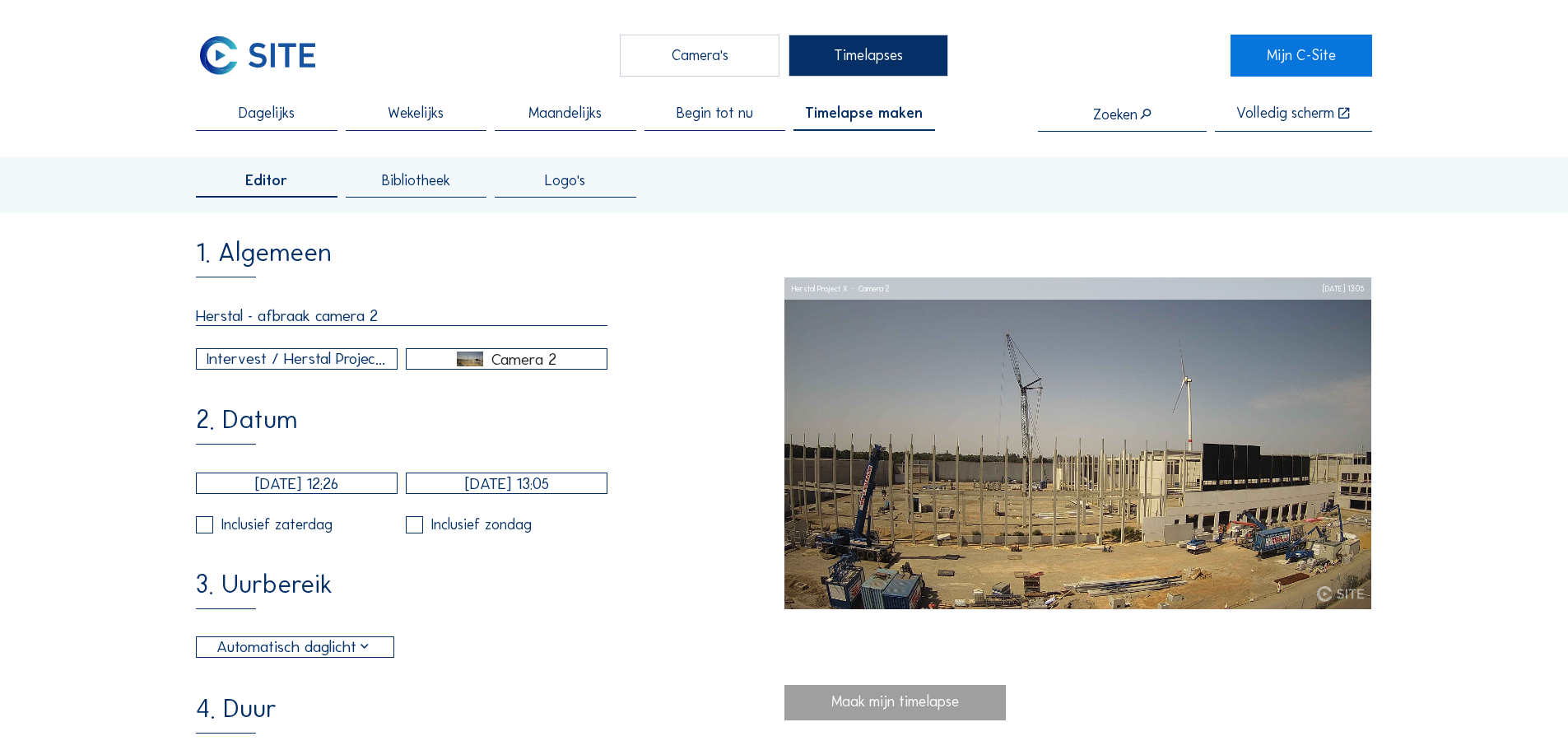
click at [292, 494] on input "[DATE] 12:26" at bounding box center [296, 483] width 202 height 22
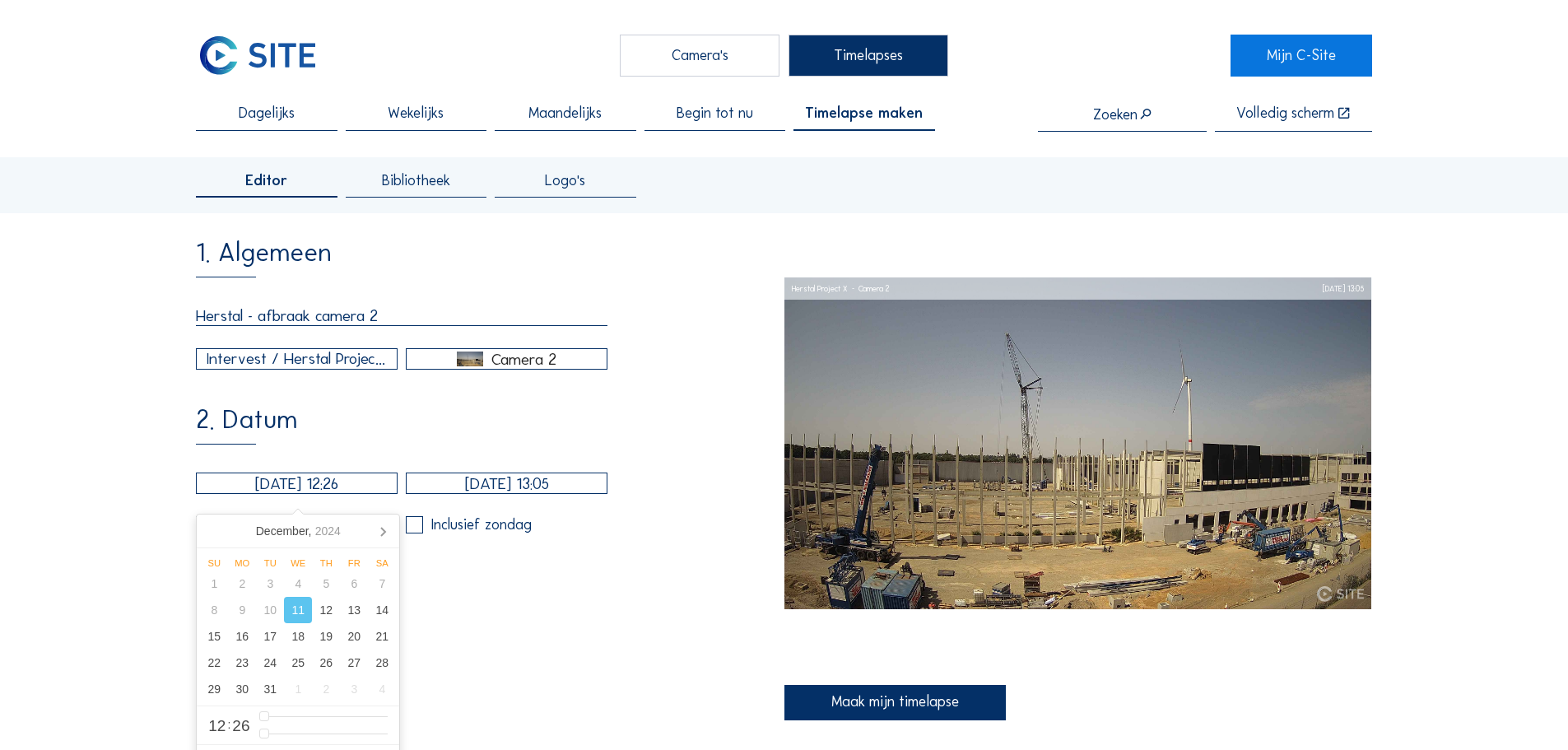
click at [537, 494] on input "[DATE] 13:05" at bounding box center [506, 483] width 202 height 22
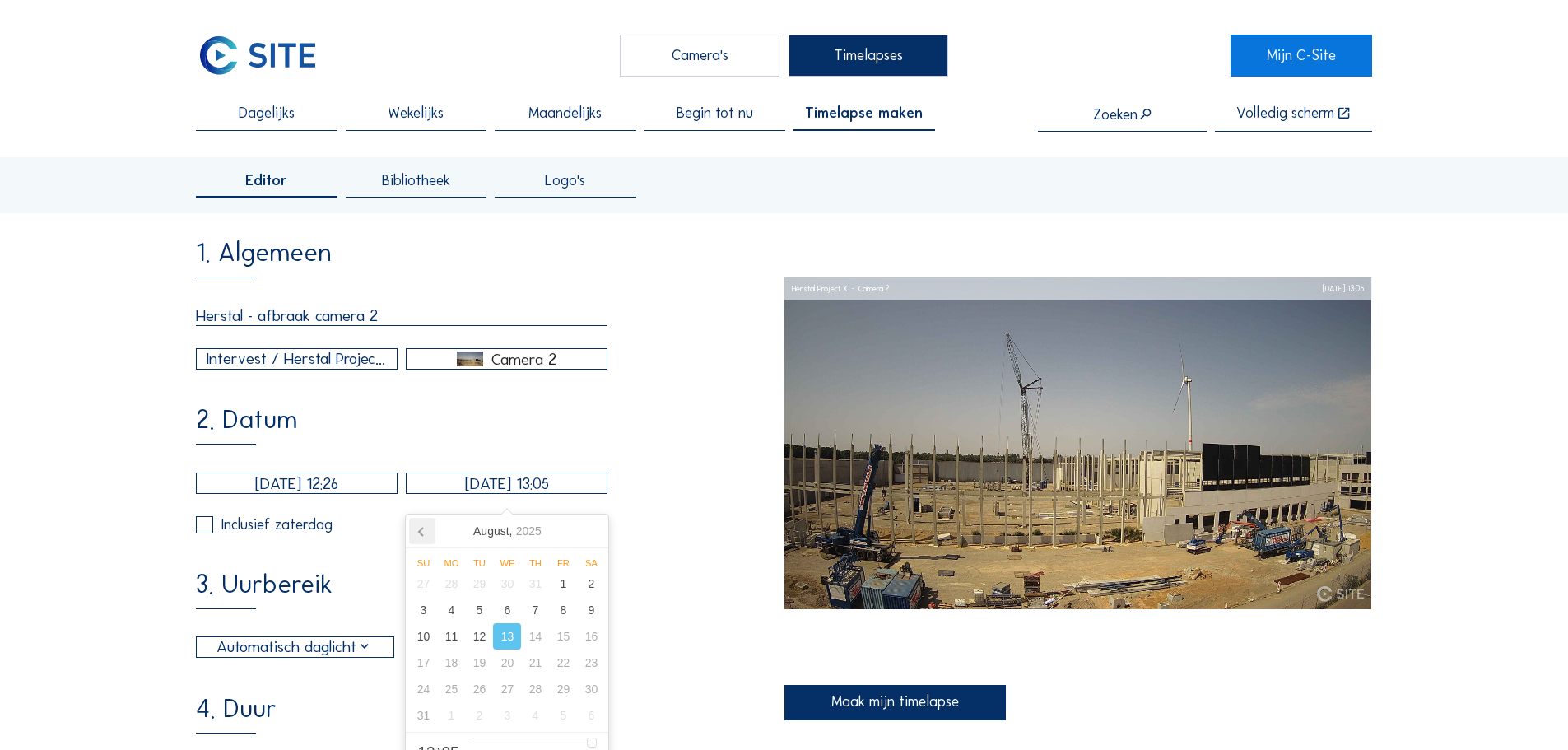
click at [428, 532] on icon at bounding box center [422, 531] width 26 height 26
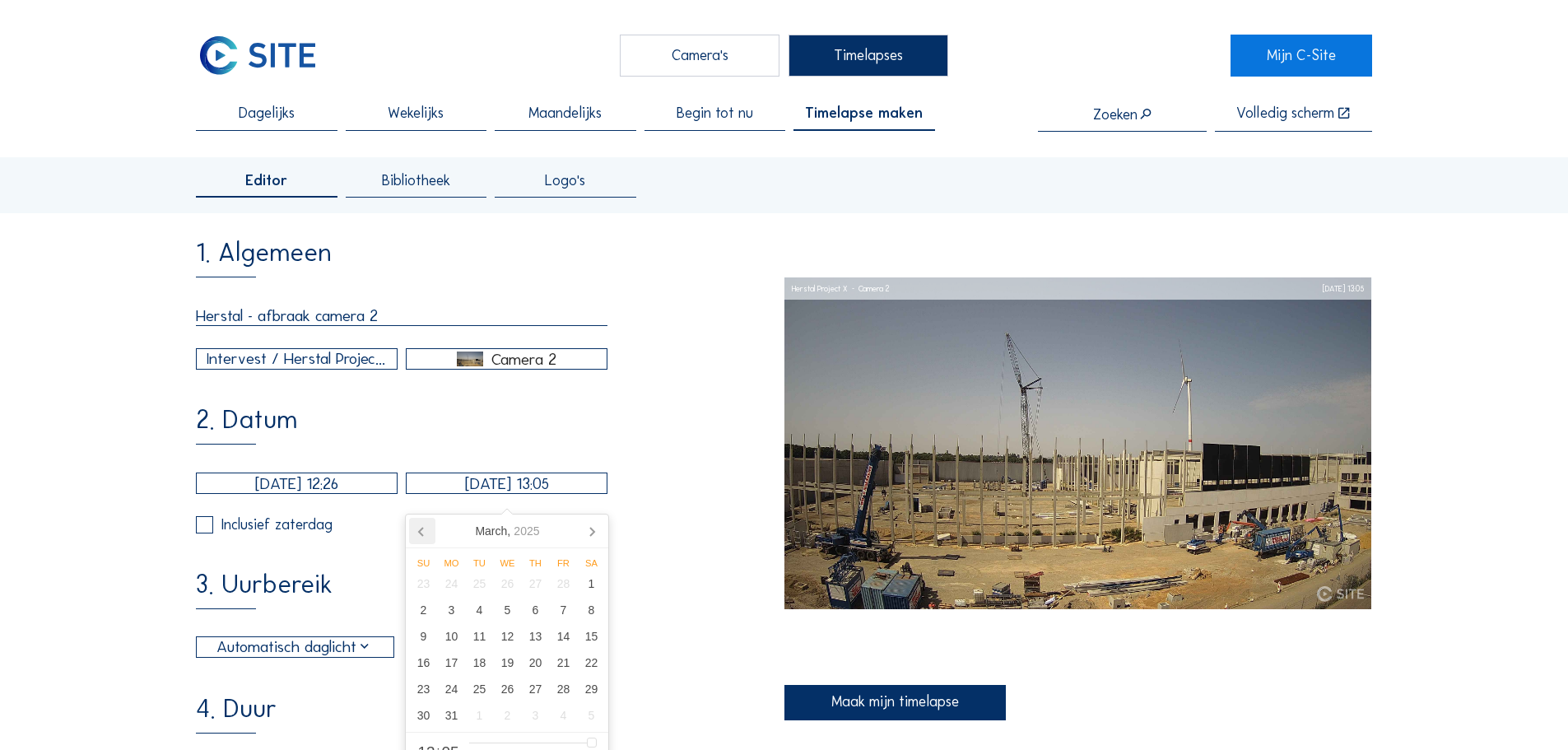
click at [428, 532] on icon at bounding box center [422, 531] width 26 height 26
click at [560, 695] on div "28" at bounding box center [563, 688] width 28 height 26
type input "[DATE] 13:05"
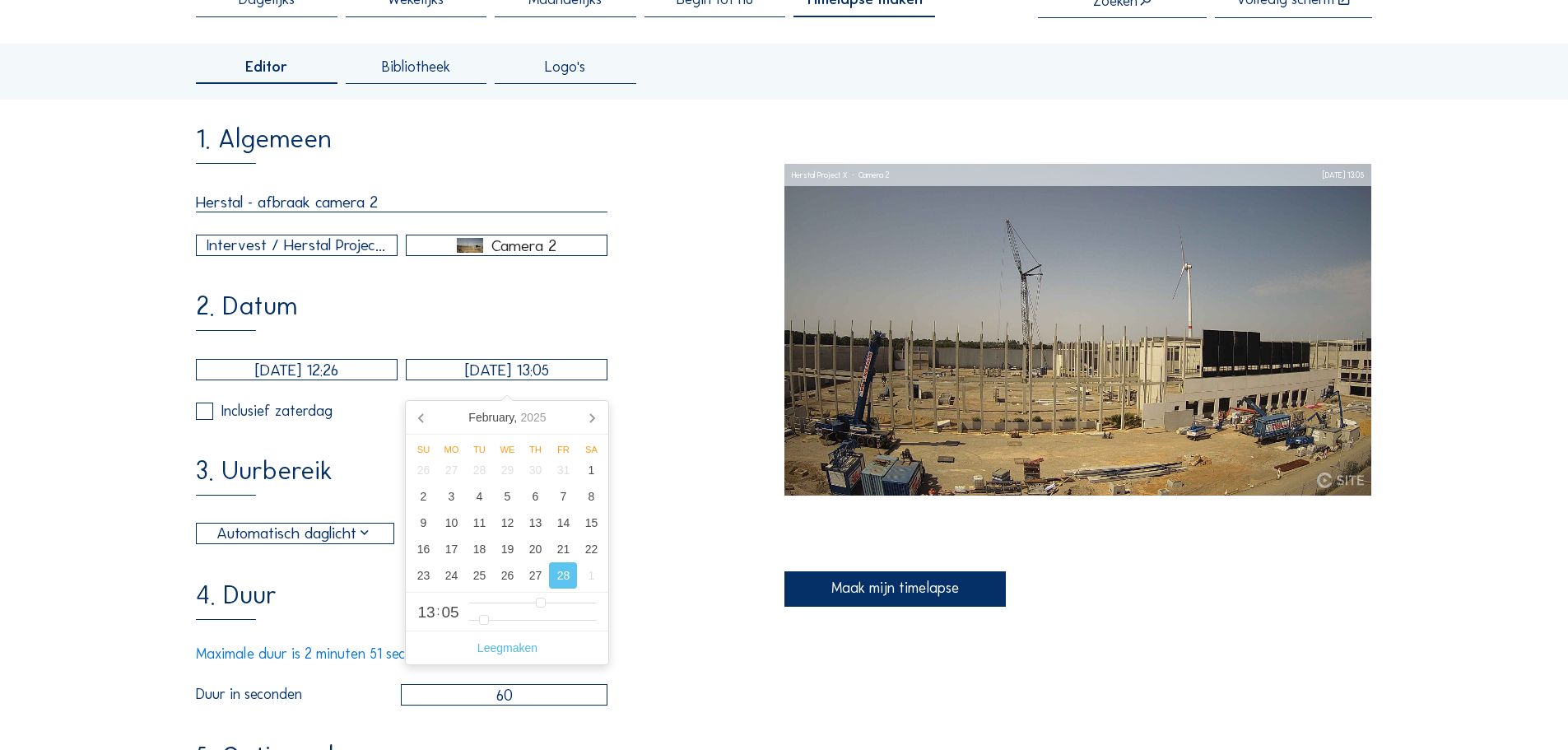
scroll to position [165, 0]
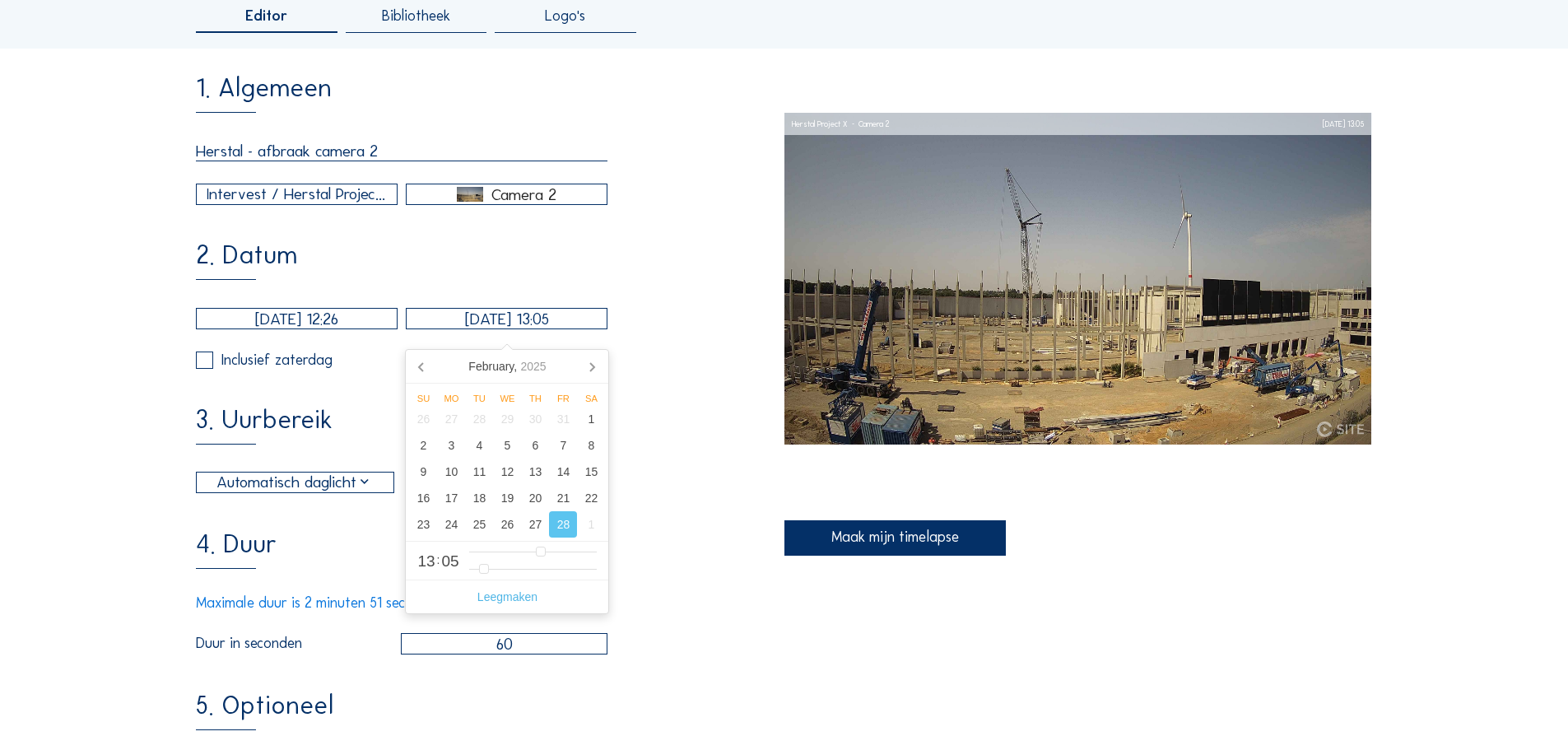
click at [656, 475] on div "3. Uurbereik Automatisch daglicht 06:00 Van 18:00 Tot" at bounding box center [490, 449] width 588 height 86
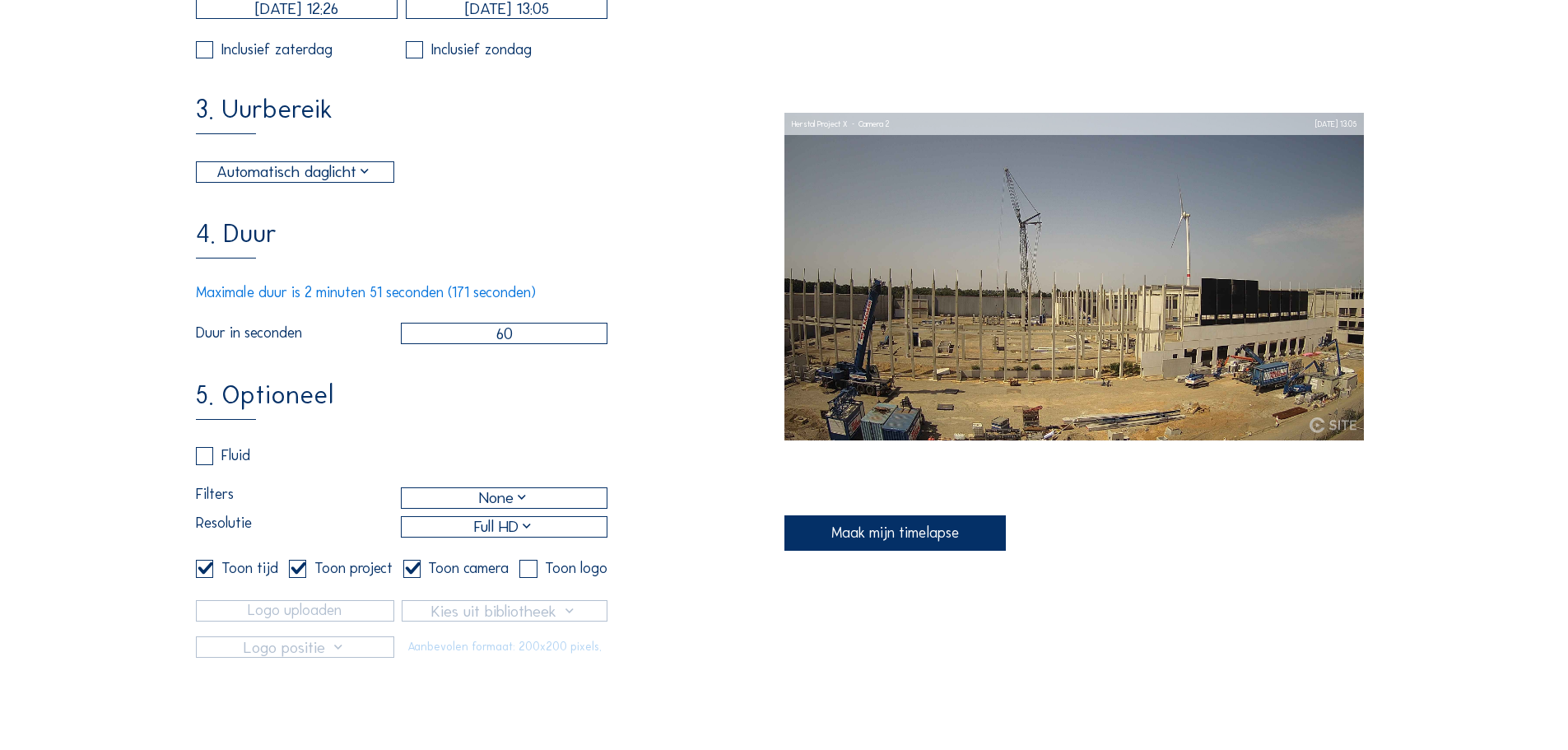
scroll to position [494, 0]
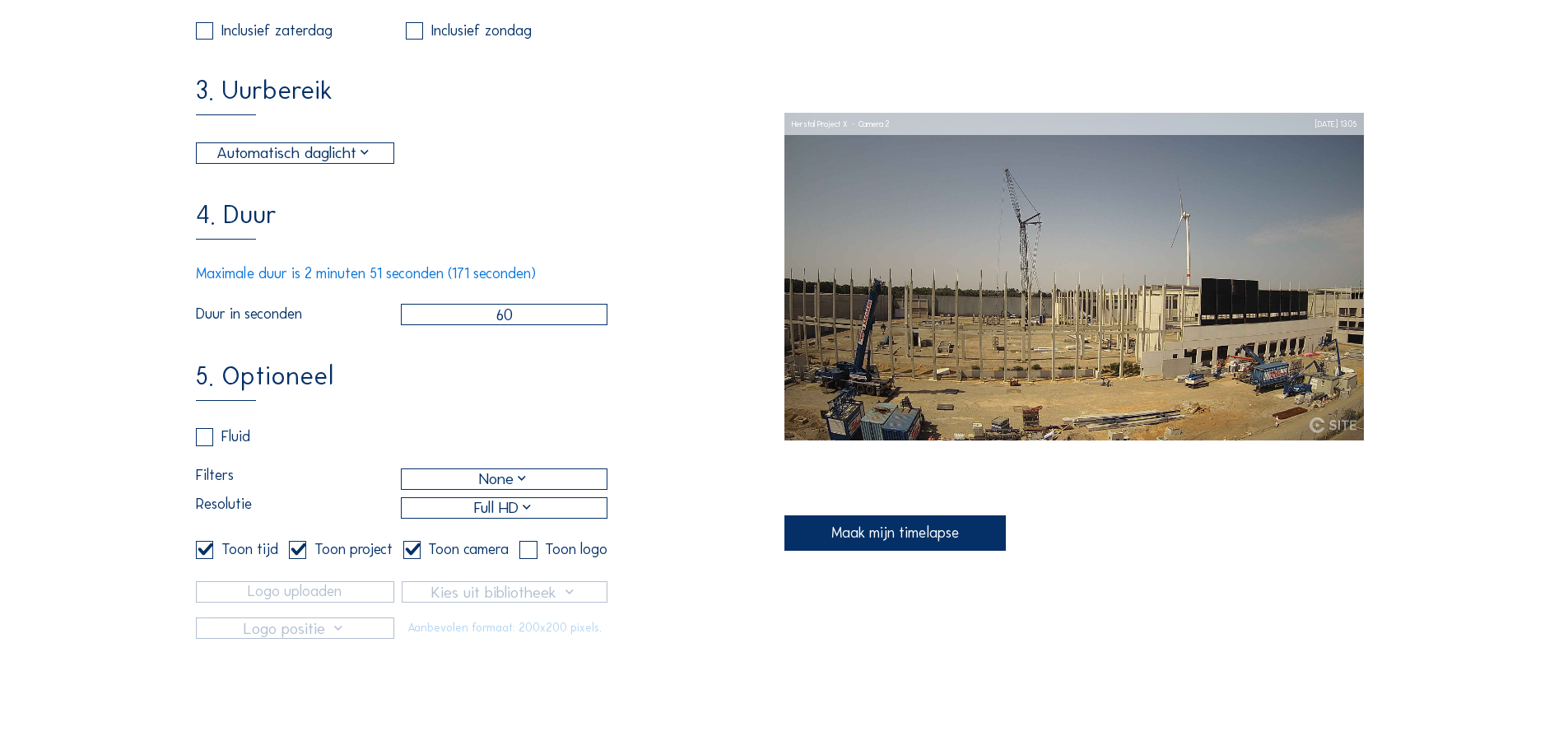
click at [835, 532] on div "Maak mijn timelapse" at bounding box center [895, 533] width 222 height 35
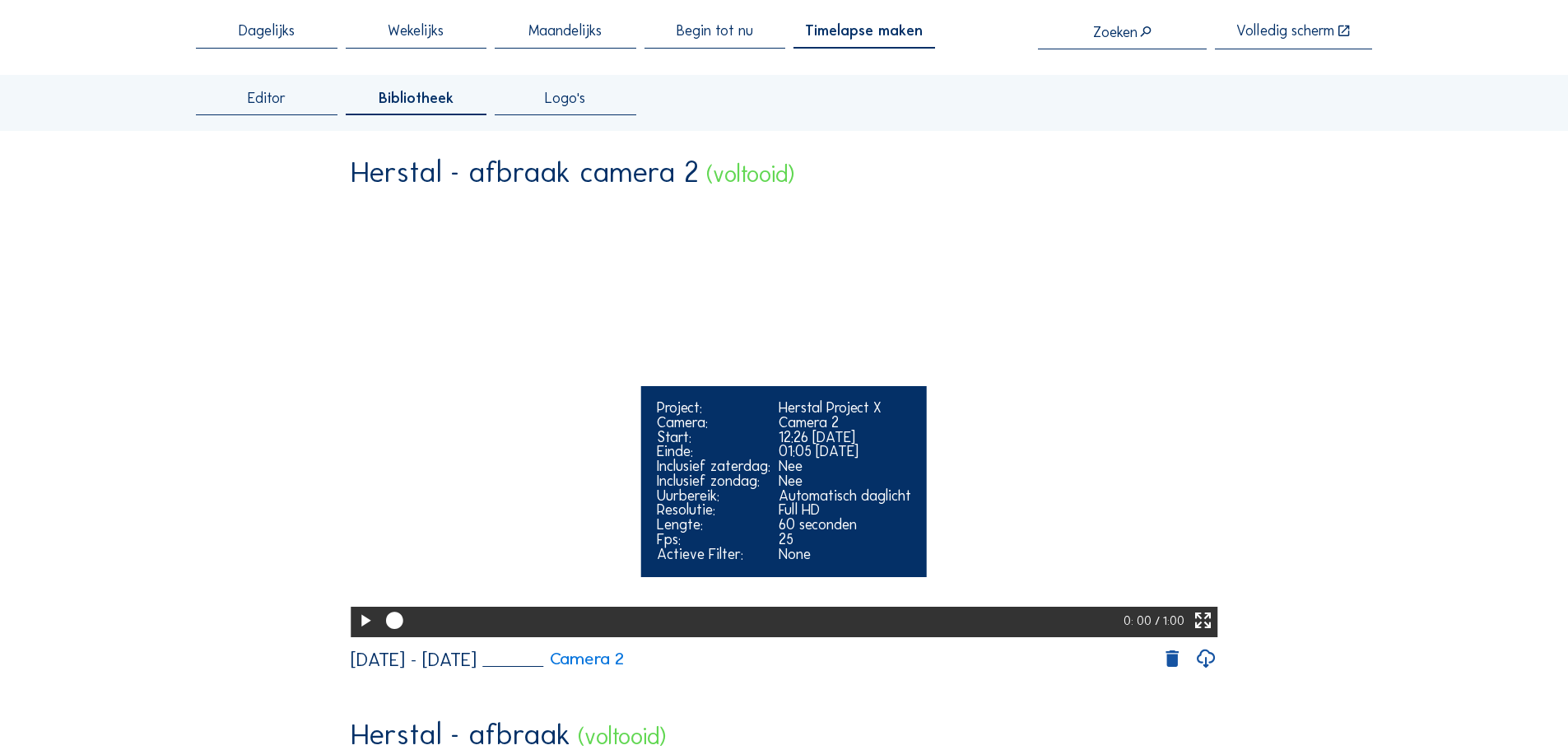
scroll to position [165, 0]
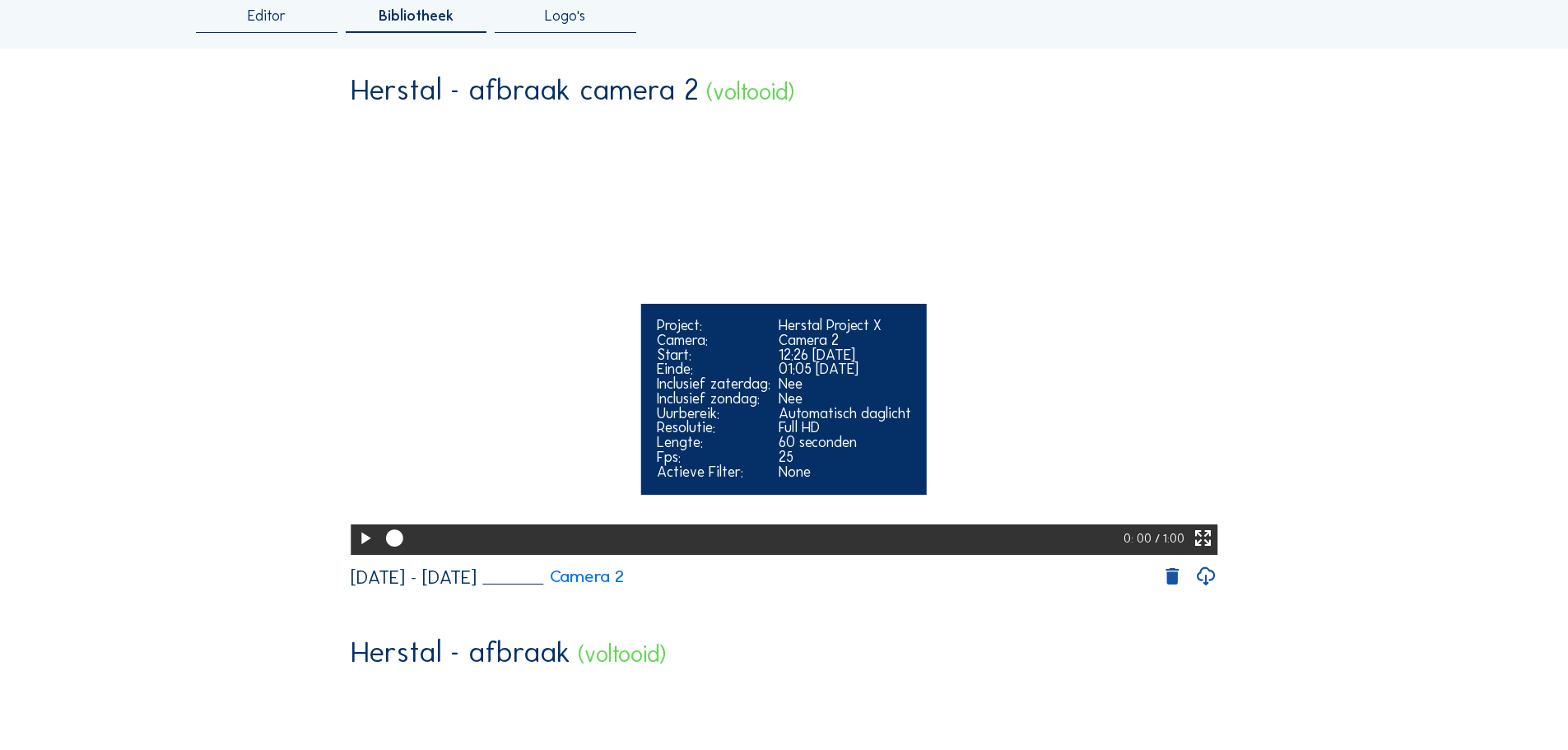
click at [362, 552] on icon at bounding box center [365, 538] width 21 height 25
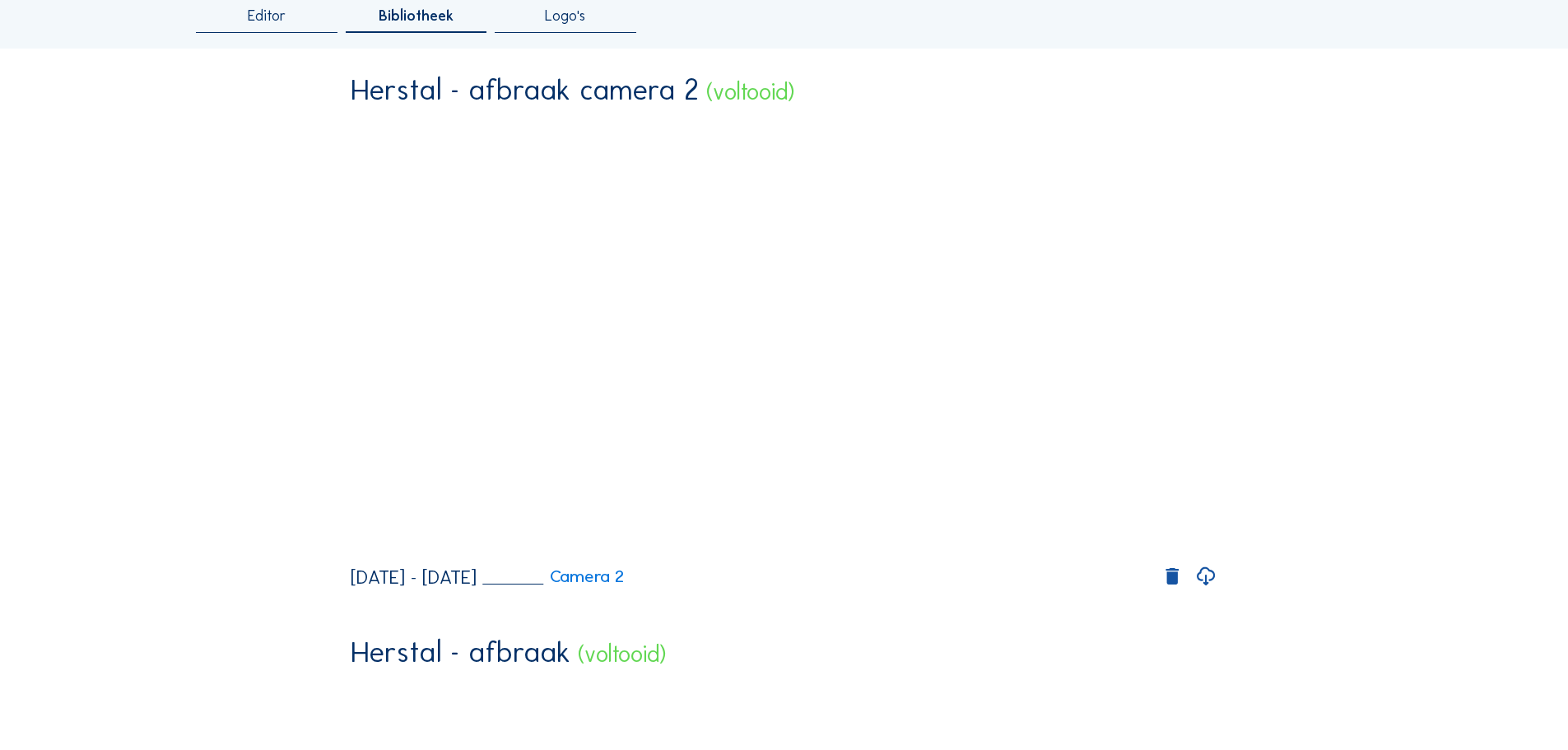
click at [1210, 590] on icon at bounding box center [1206, 577] width 23 height 26
